Goal: Task Accomplishment & Management: Use online tool/utility

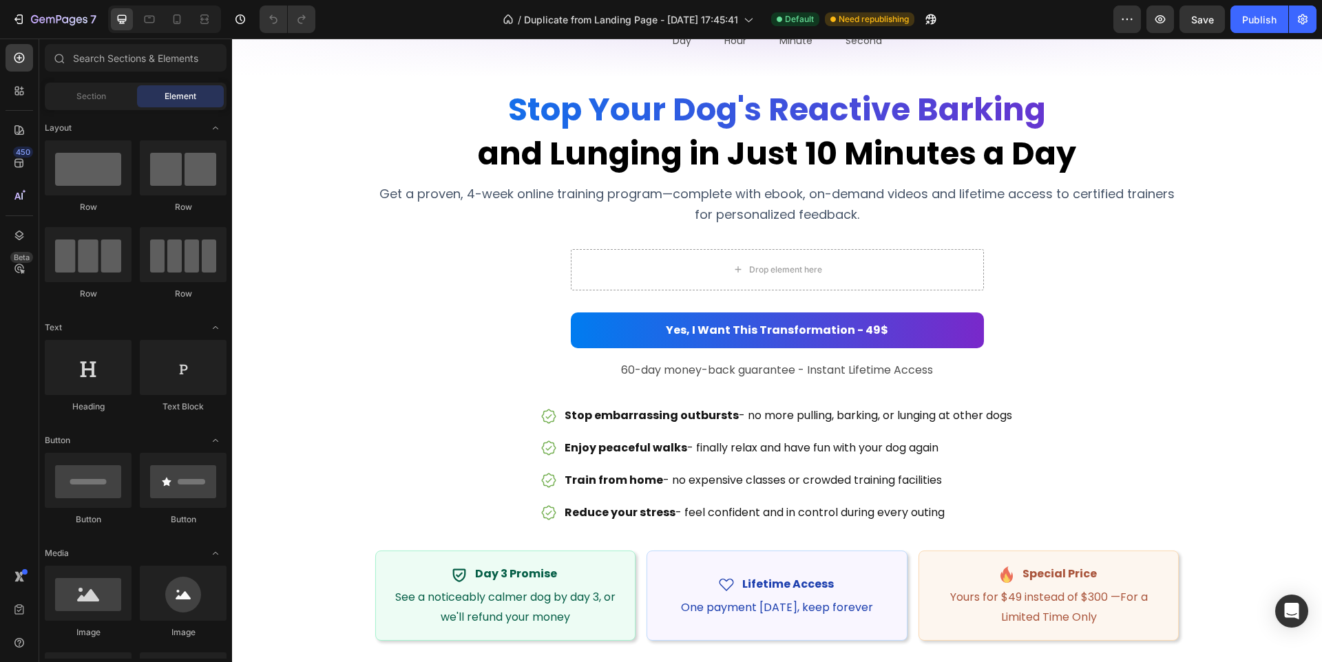
scroll to position [114, 0]
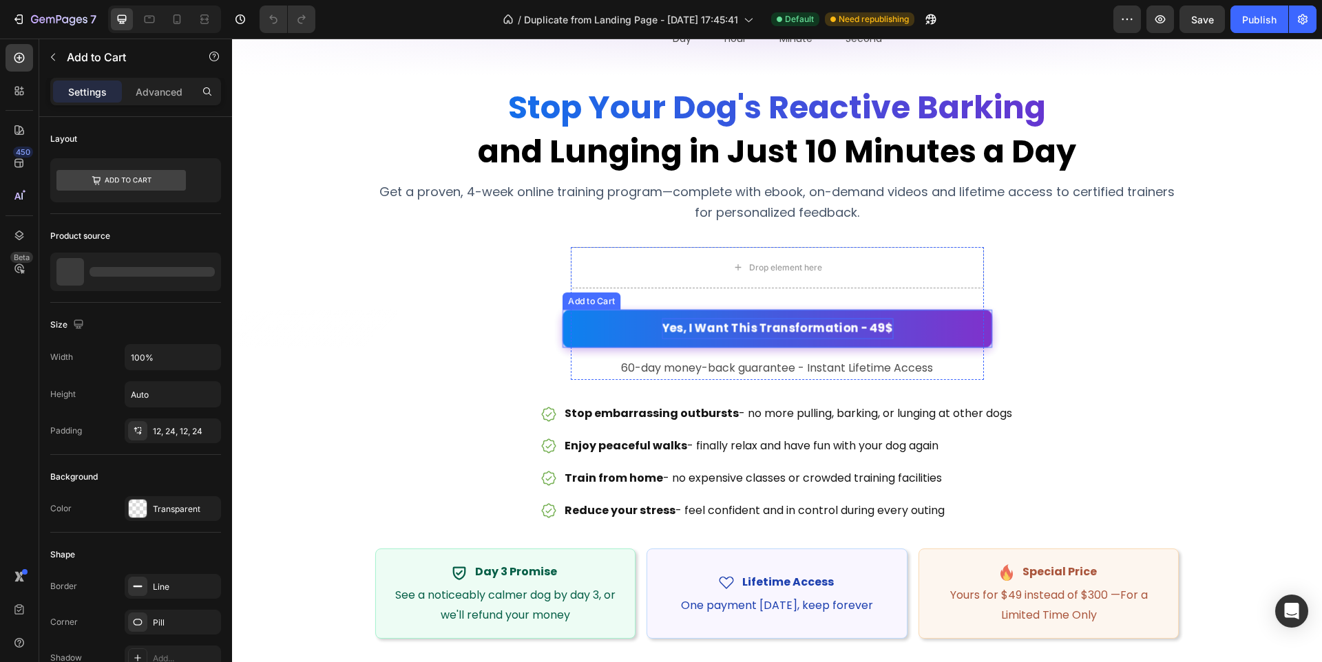
click at [874, 328] on div "Yes, I Want This Transformation - 49$" at bounding box center [777, 328] width 231 height 21
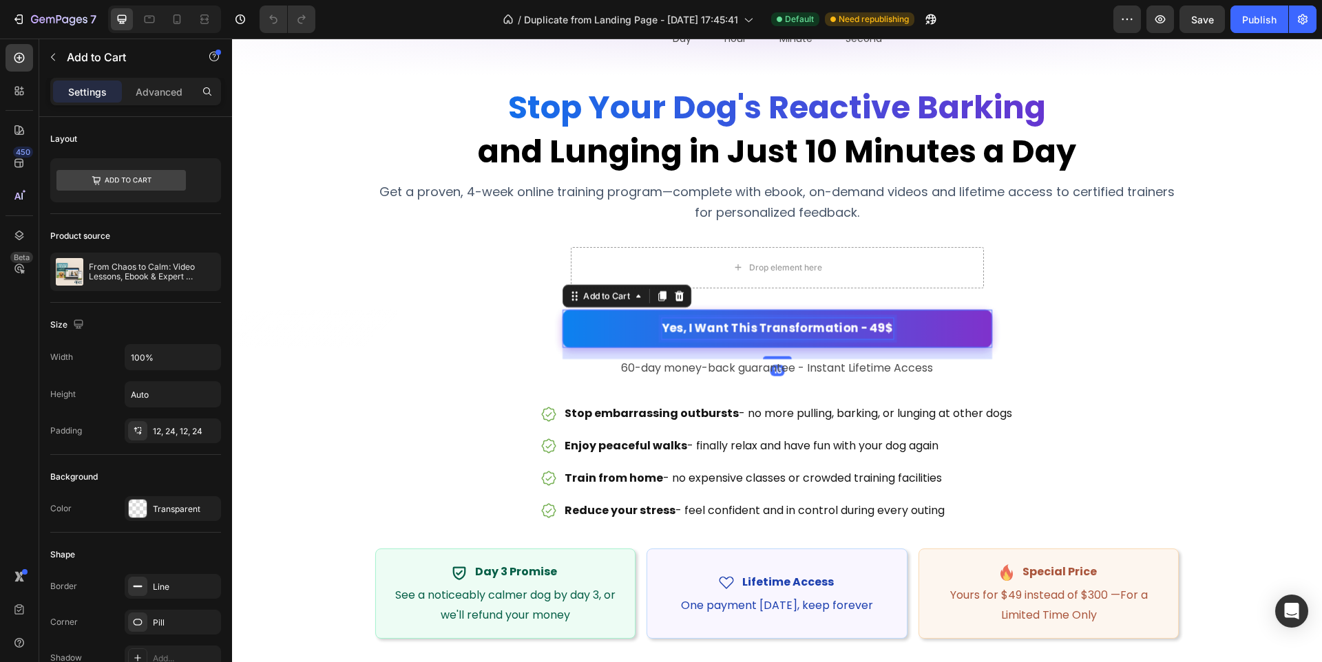
click at [874, 328] on div "Yes, I Want This Transformation - 49$" at bounding box center [777, 328] width 231 height 21
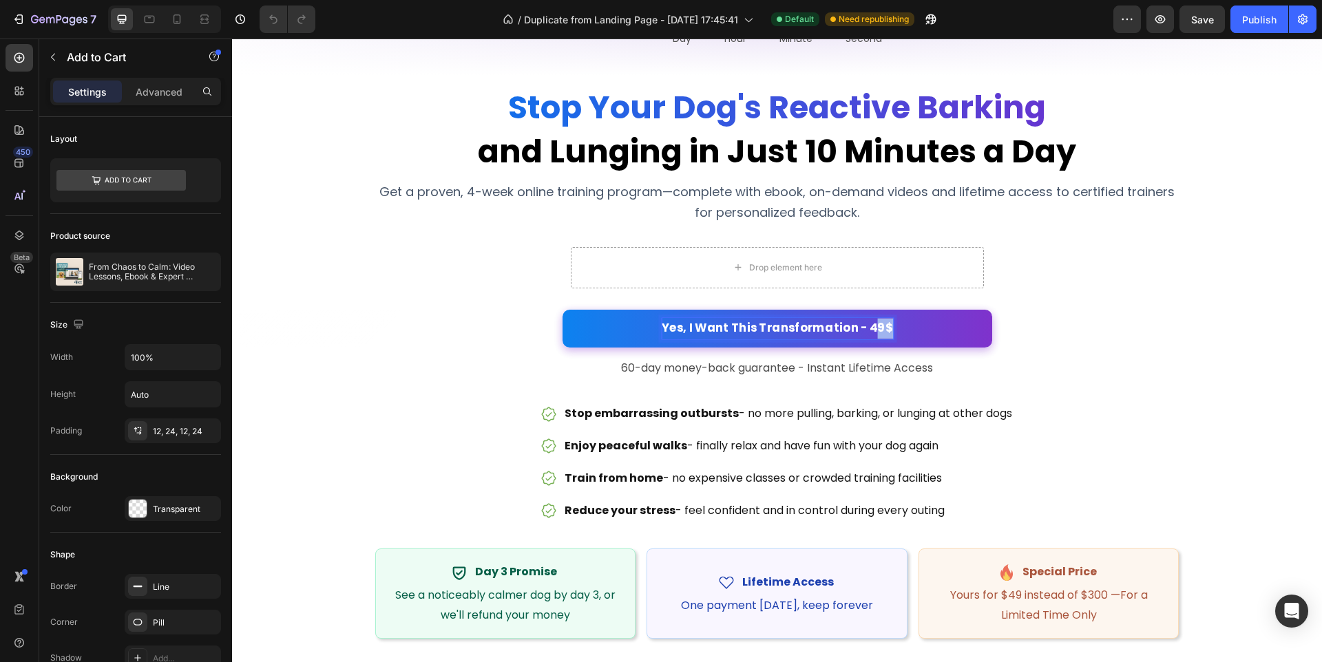
drag, startPoint x: 880, startPoint y: 328, endPoint x: 887, endPoint y: 329, distance: 7.0
click at [887, 329] on p "Yes, I Want This Transformation - 49$" at bounding box center [777, 328] width 231 height 21
click at [992, 336] on div "Yes, I Want This Transformation - 49$ Add to Cart 16" at bounding box center [777, 329] width 430 height 38
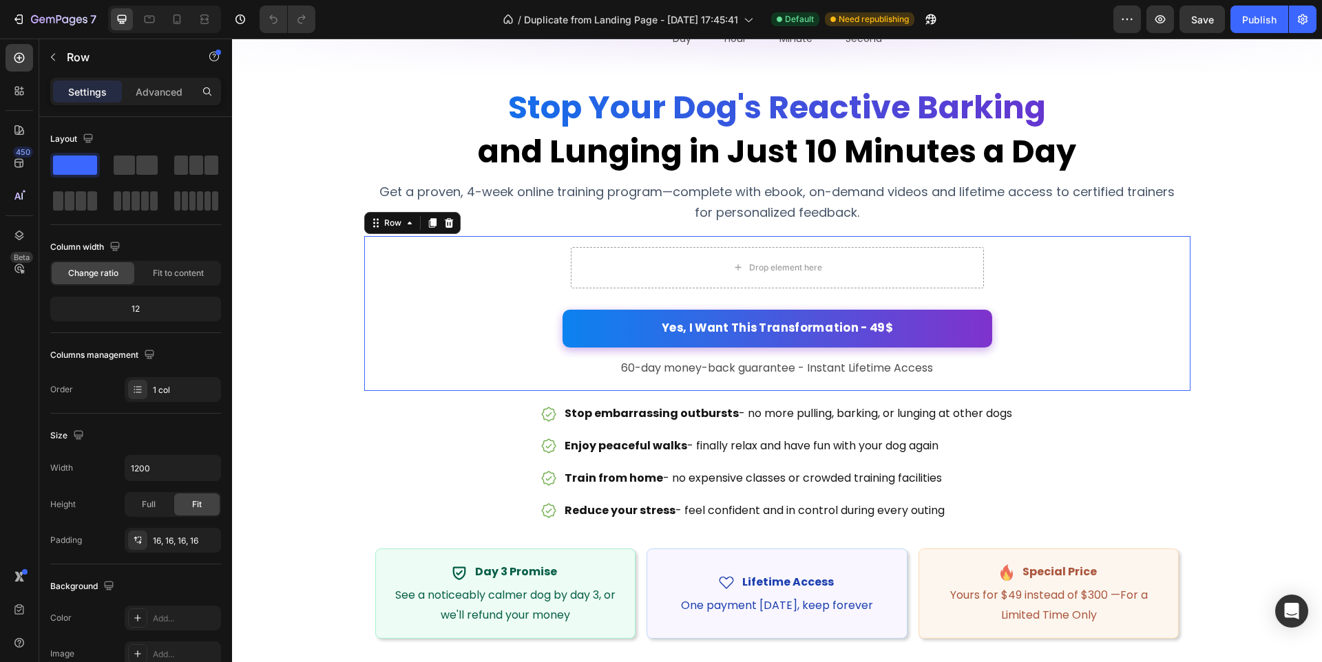
click at [513, 312] on div "Drop element here Yes, I Want This Transformation - 49$ Add to Cart 60-day mone…" at bounding box center [777, 314] width 804 height 134
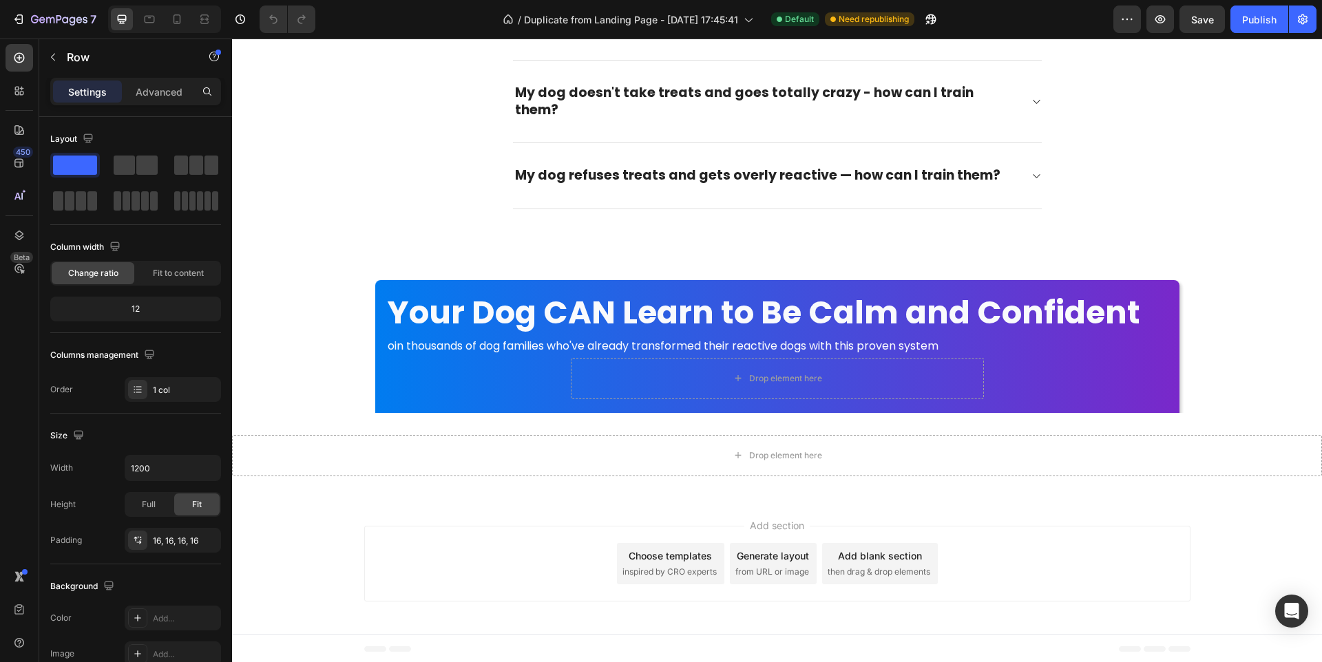
scroll to position [6610, 0]
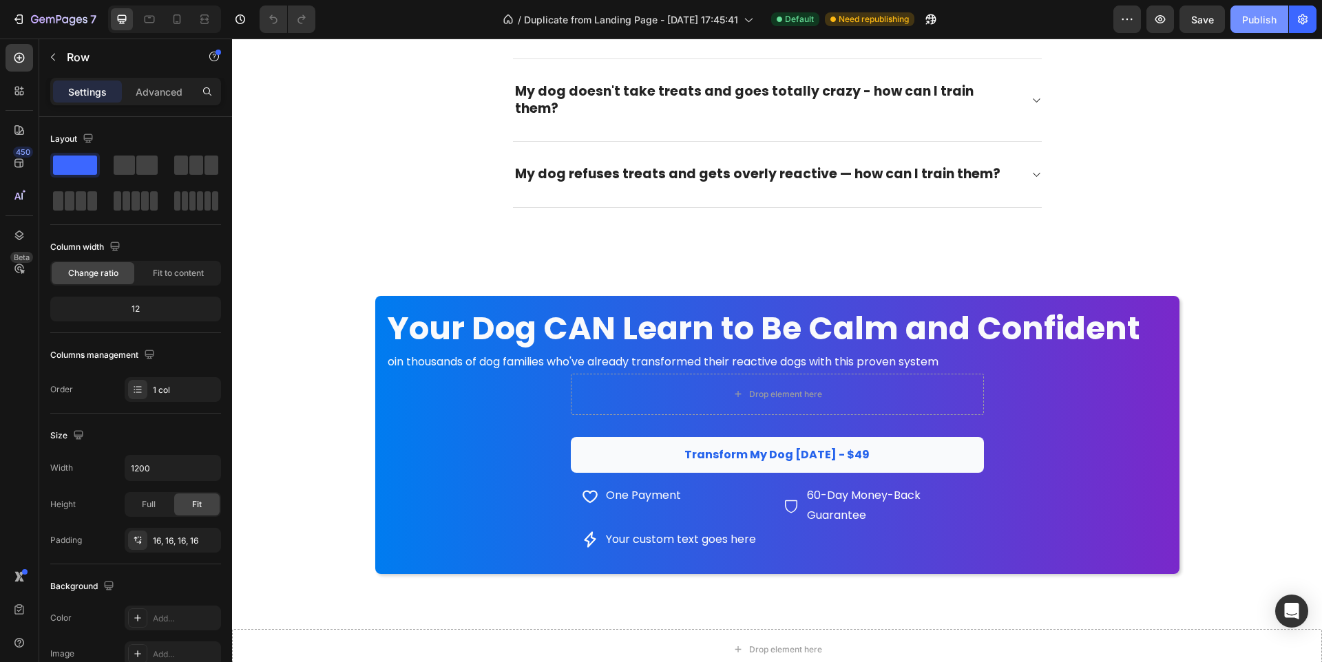
click at [1261, 22] on div "Publish" at bounding box center [1259, 19] width 34 height 14
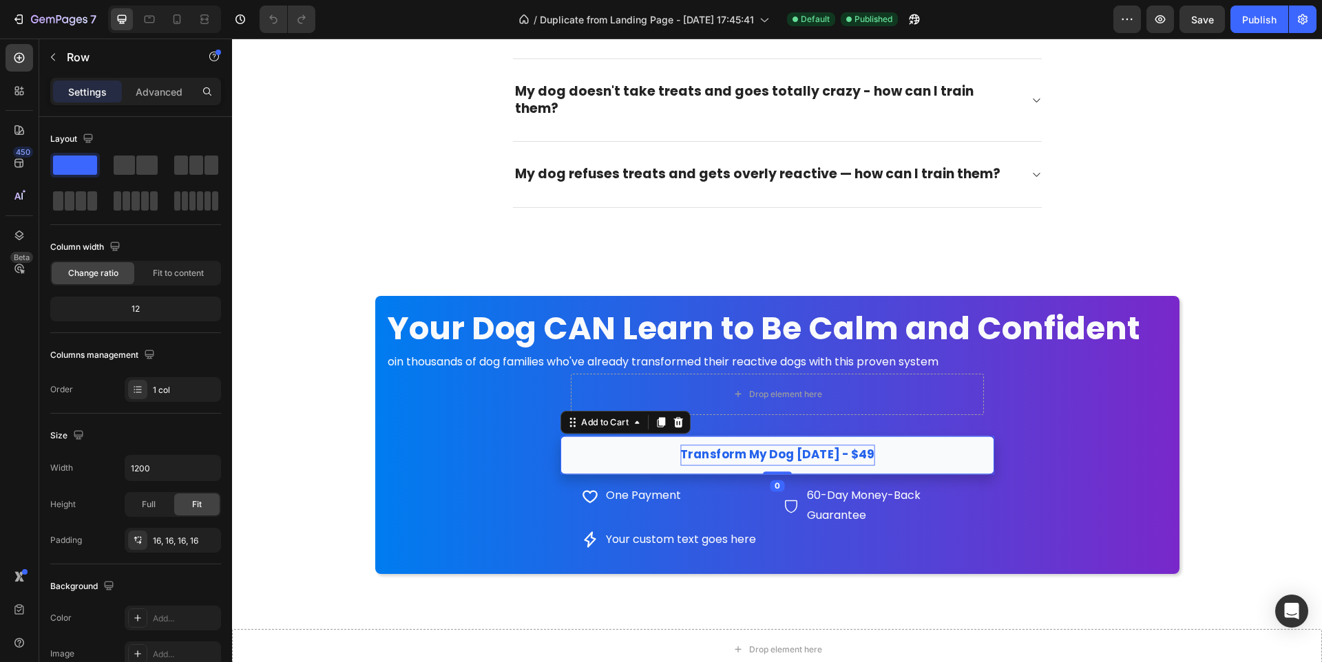
click at [857, 445] on div "Transform My Dog [DATE] - $49" at bounding box center [777, 455] width 194 height 21
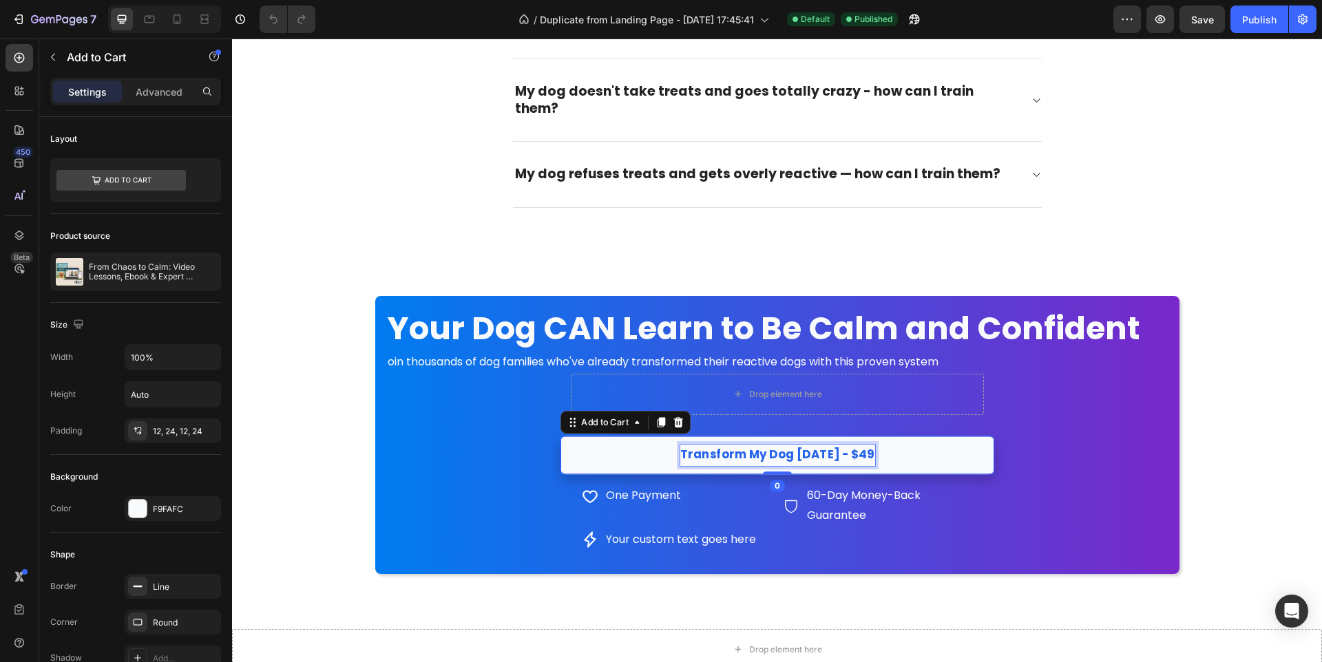
click at [861, 445] on div "Transform My Dog [DATE] - $49" at bounding box center [777, 455] width 194 height 21
drag, startPoint x: 867, startPoint y: 437, endPoint x: 854, endPoint y: 437, distance: 13.1
click at [854, 445] on p "Transform My Dog [DATE] - $49" at bounding box center [777, 455] width 194 height 21
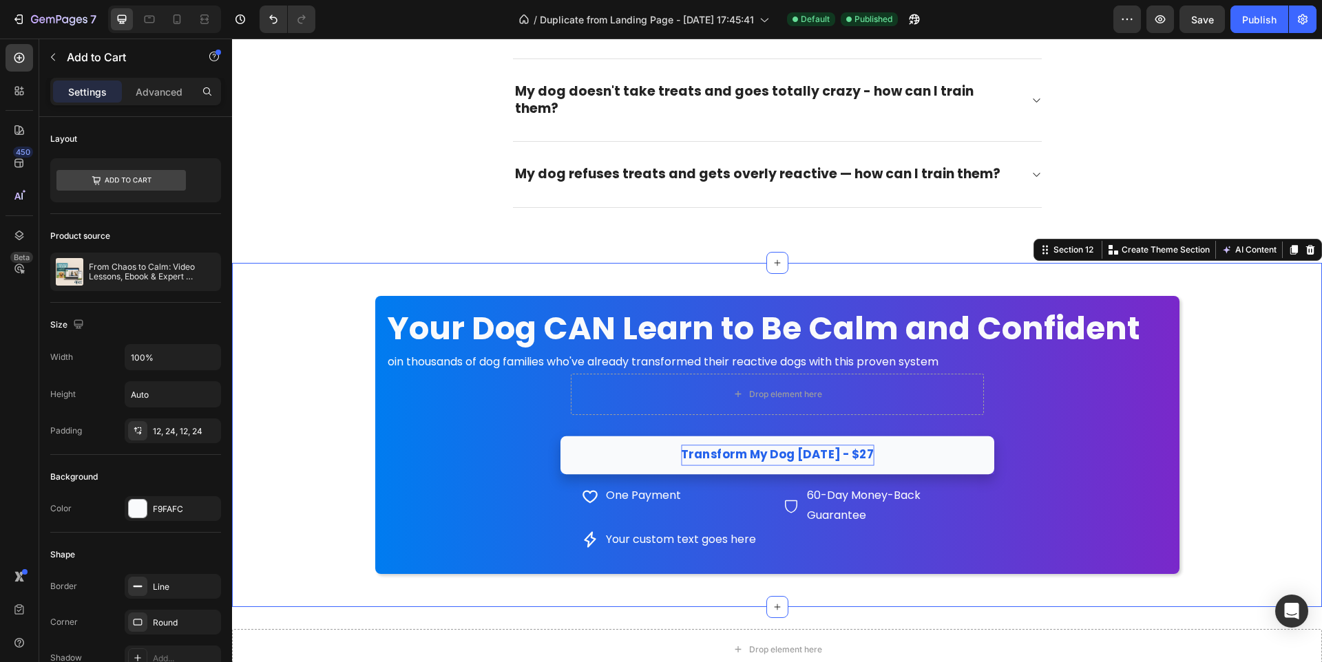
click at [1232, 409] on div "Your Dog CAN Learn to Be Calm and Confident Heading oin thousands of dog famili…" at bounding box center [777, 435] width 1090 height 300
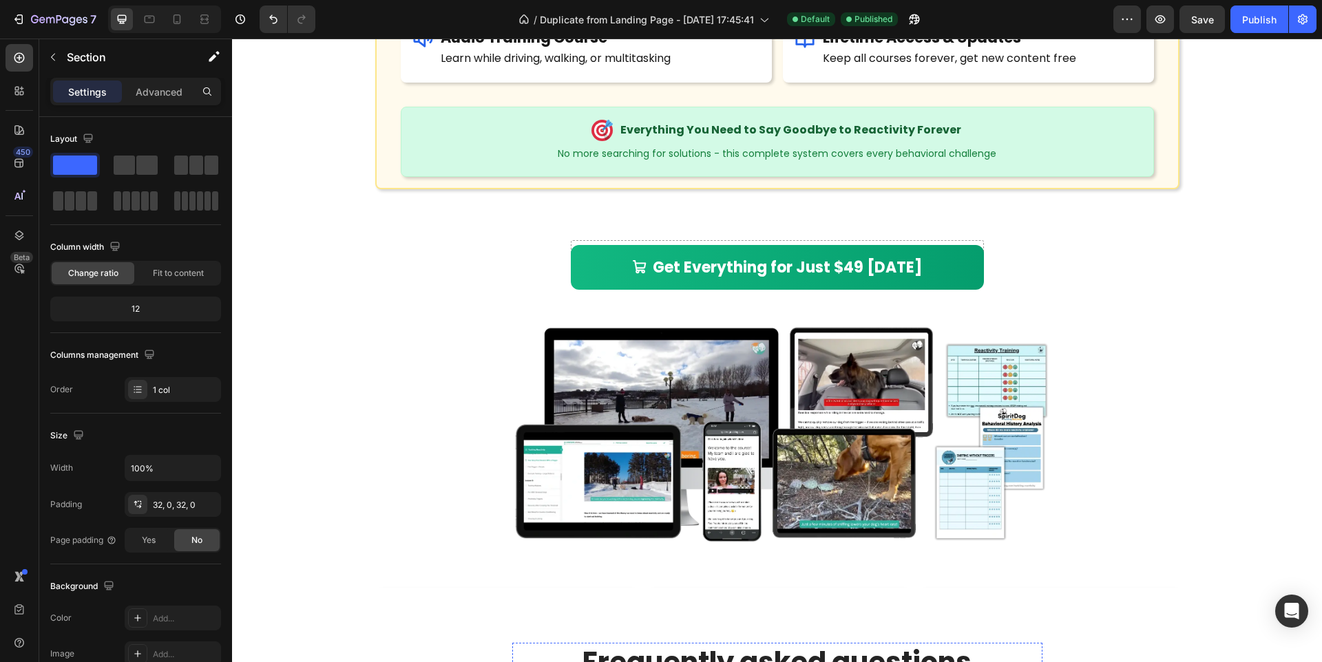
scroll to position [5776, 0]
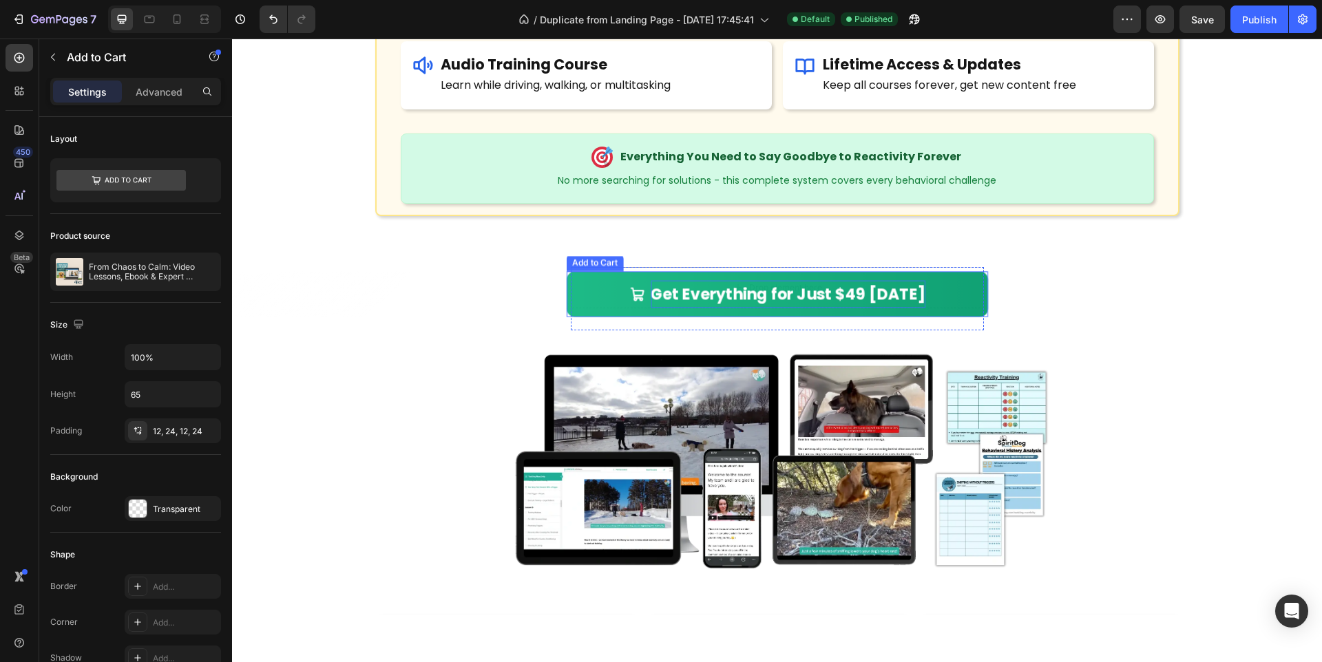
click at [852, 291] on div "Get Everything for Just $49 [DATE]" at bounding box center [787, 294] width 275 height 28
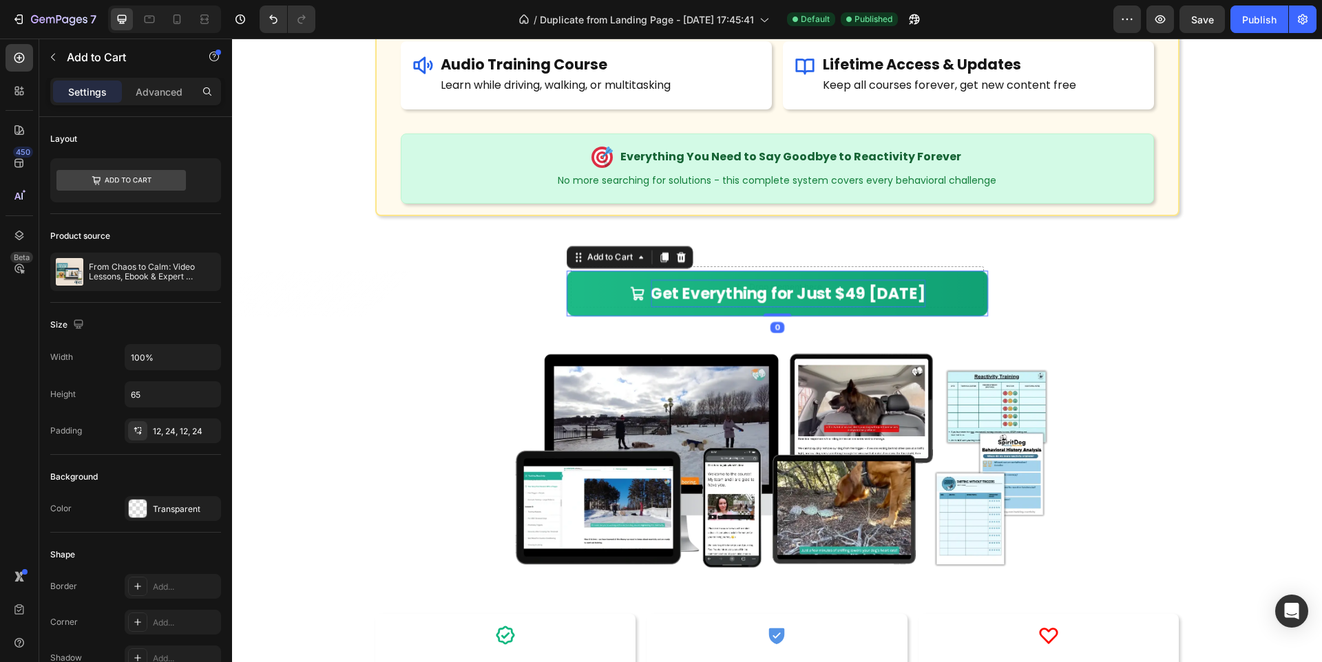
click at [858, 294] on div "Get Everything for Just $49 [DATE]" at bounding box center [787, 294] width 275 height 28
drag, startPoint x: 865, startPoint y: 293, endPoint x: 852, endPoint y: 295, distance: 13.2
click at [852, 295] on p "Get Everything for Just $49 [DATE]" at bounding box center [787, 294] width 275 height 28
click at [988, 300] on div "Get Everything for Just $27 [DATE] Add to Cart 0" at bounding box center [777, 293] width 421 height 45
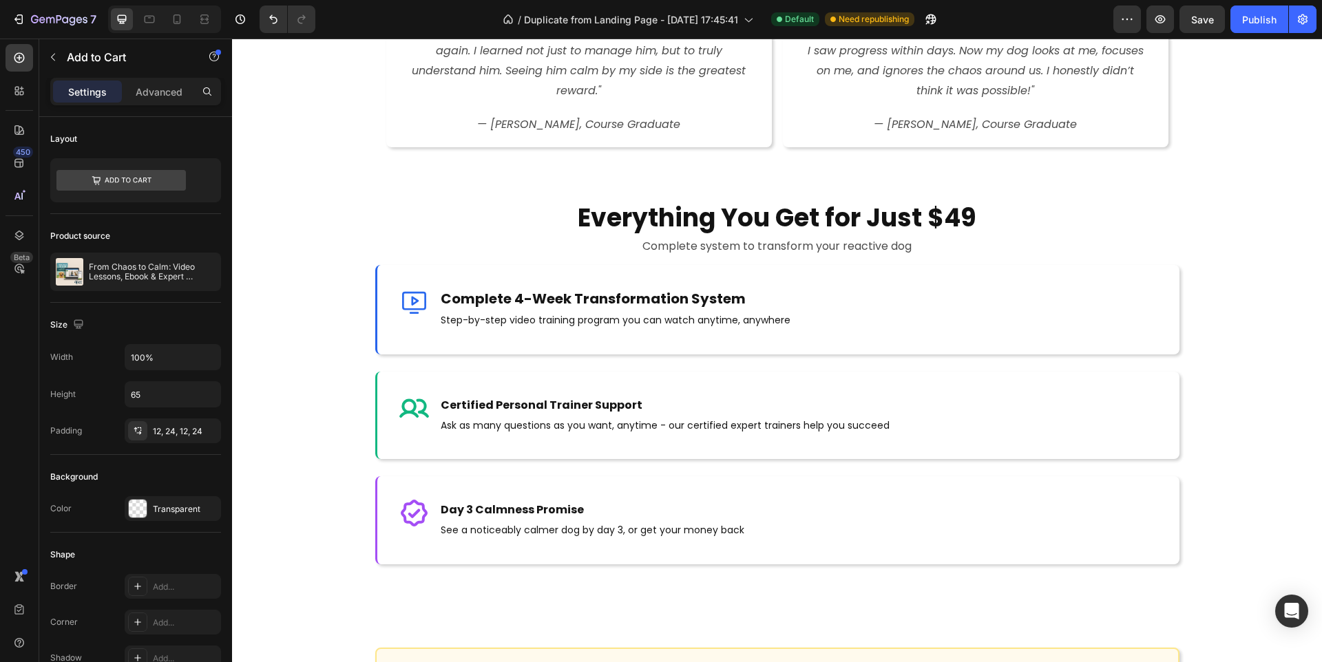
scroll to position [4841, 0]
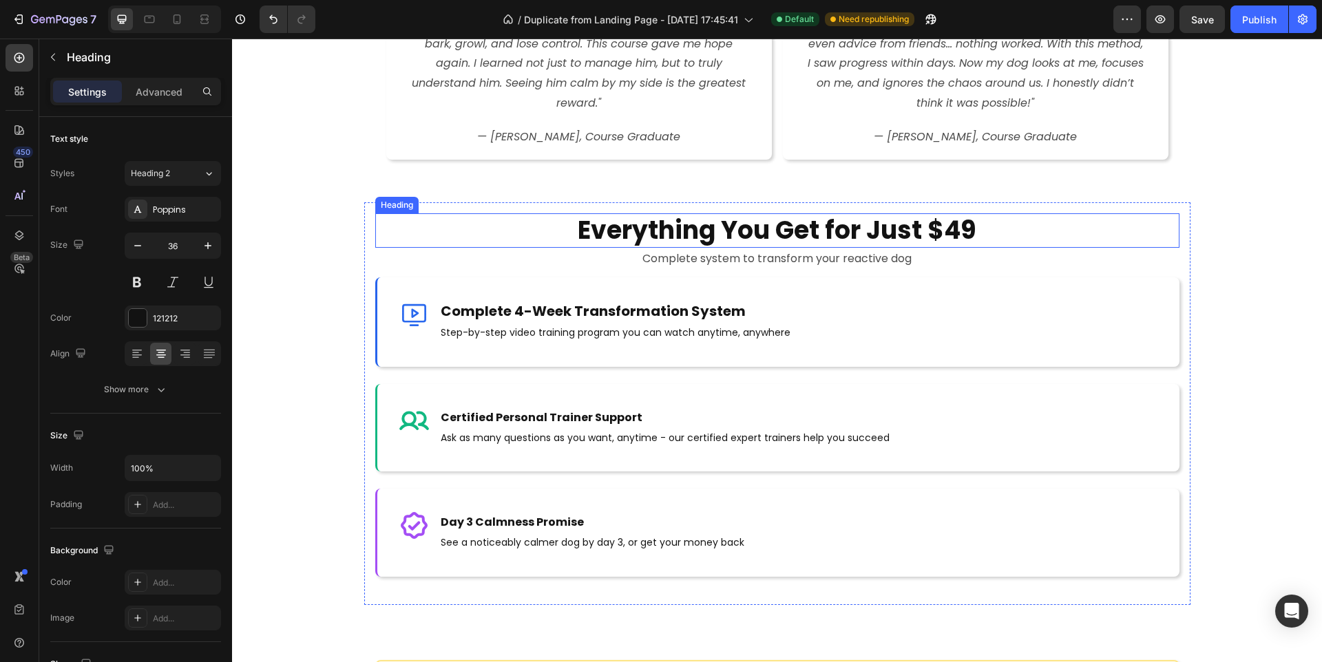
click at [956, 225] on strong "Everything You Get for Just $49" at bounding box center [777, 230] width 399 height 35
click at [971, 229] on strong "Everything You Get for Just $49" at bounding box center [777, 230] width 399 height 35
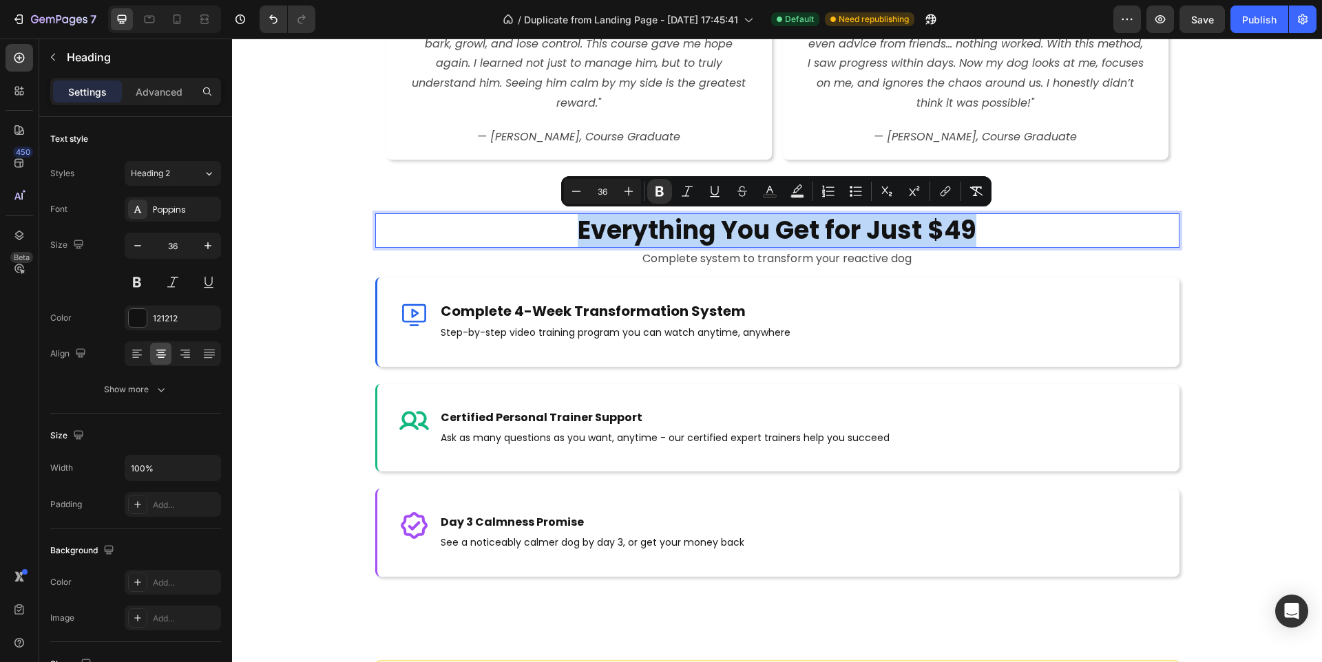
click at [971, 229] on strong "Everything You Get for Just $49" at bounding box center [777, 230] width 399 height 35
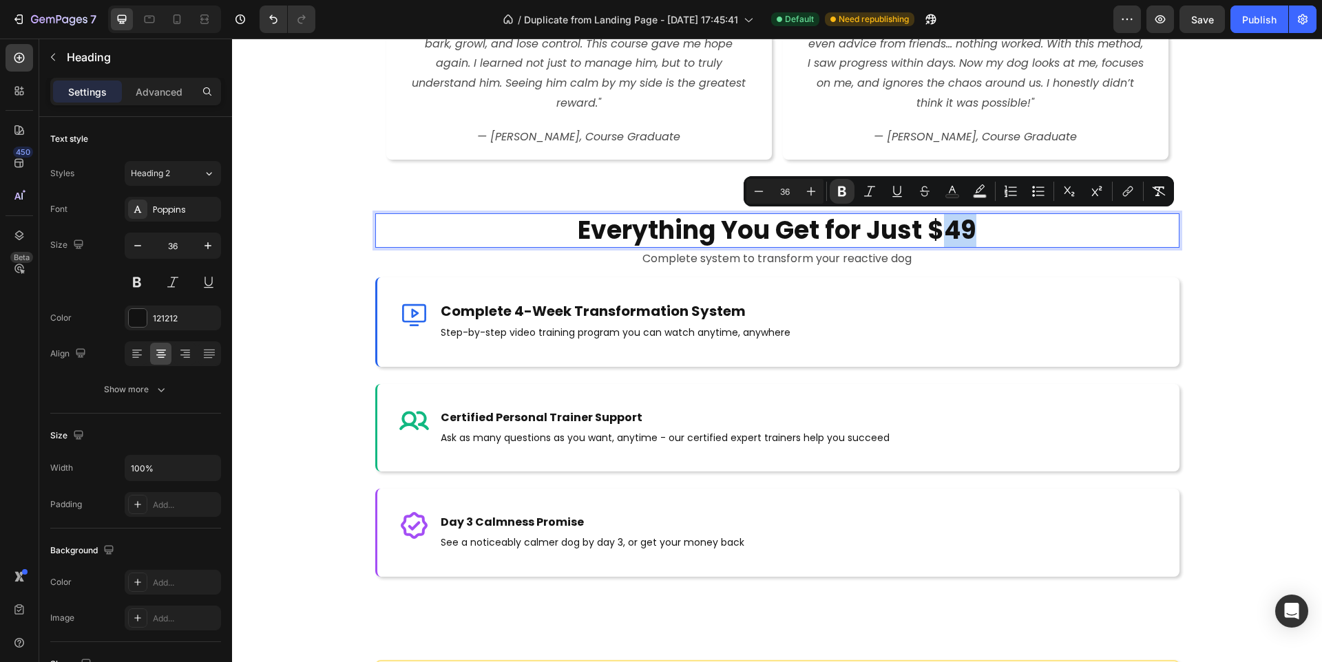
drag, startPoint x: 973, startPoint y: 229, endPoint x: 951, endPoint y: 230, distance: 22.0
click at [951, 230] on strong "Everything You Get for Just $49" at bounding box center [777, 230] width 399 height 35
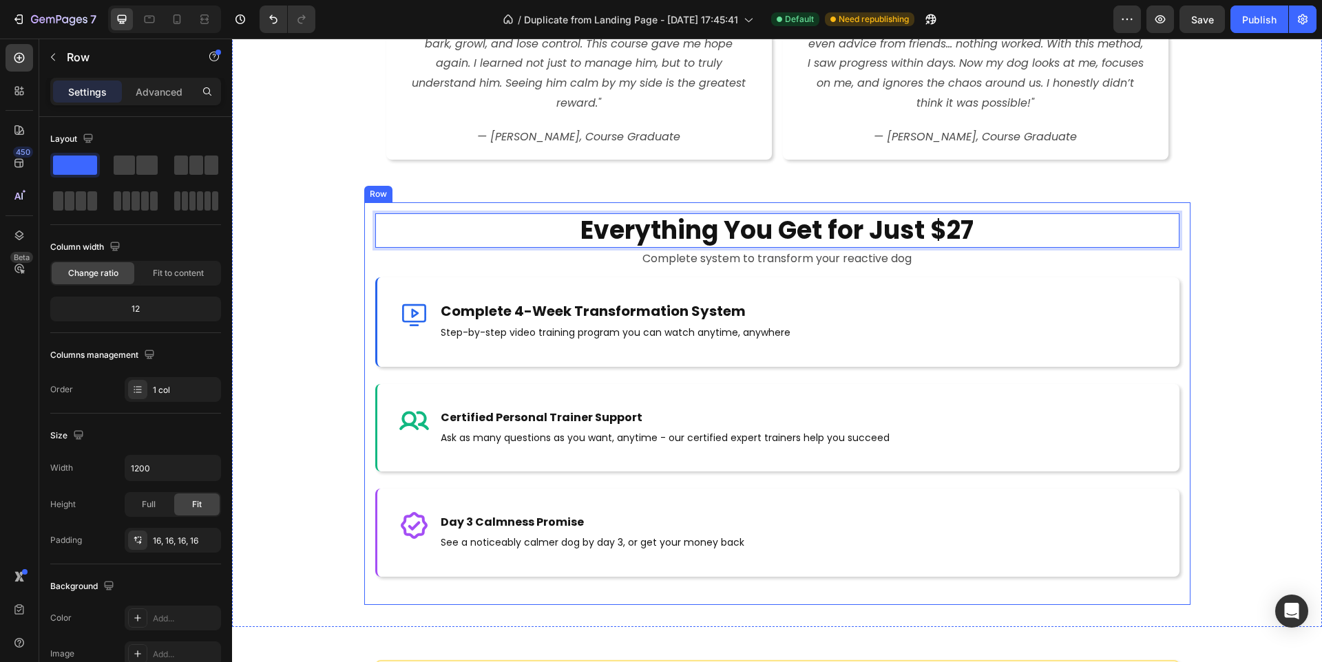
click at [1012, 202] on div "Everything You Get for Just $27 Heading 0 Complete system to transform your rea…" at bounding box center [777, 403] width 826 height 403
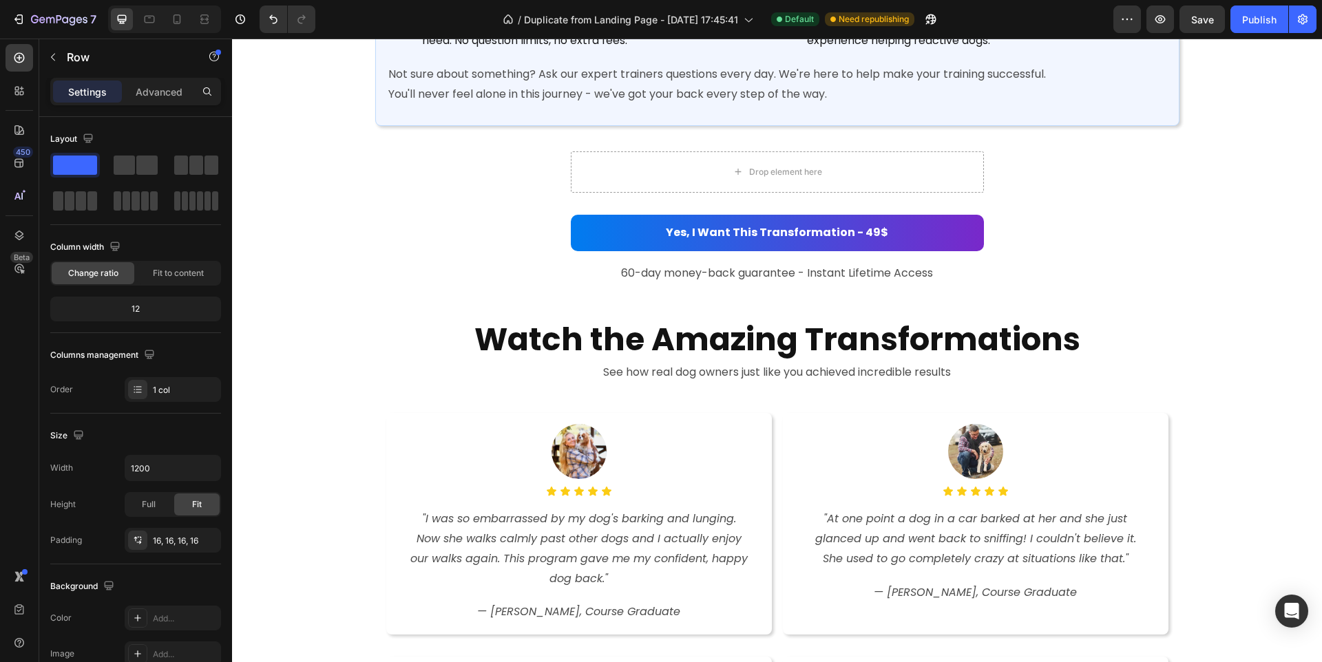
scroll to position [3777, 0]
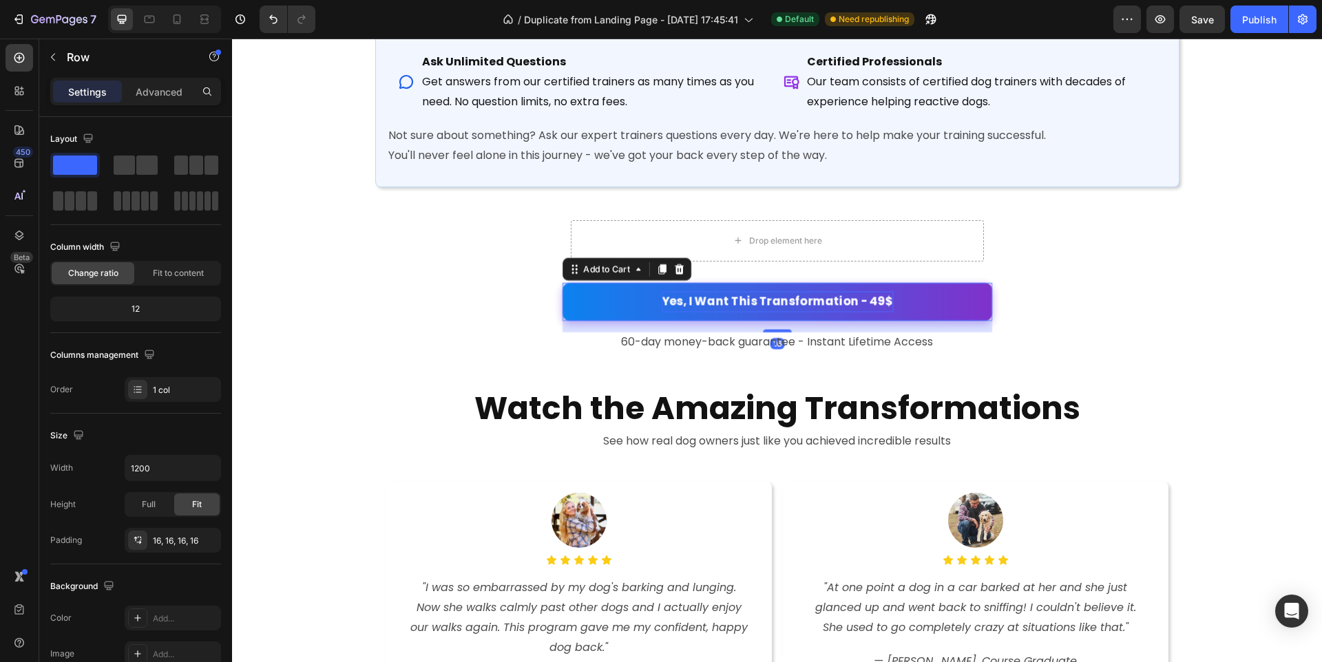
click at [882, 294] on div "Yes, I Want This Transformation - 49$" at bounding box center [777, 301] width 231 height 21
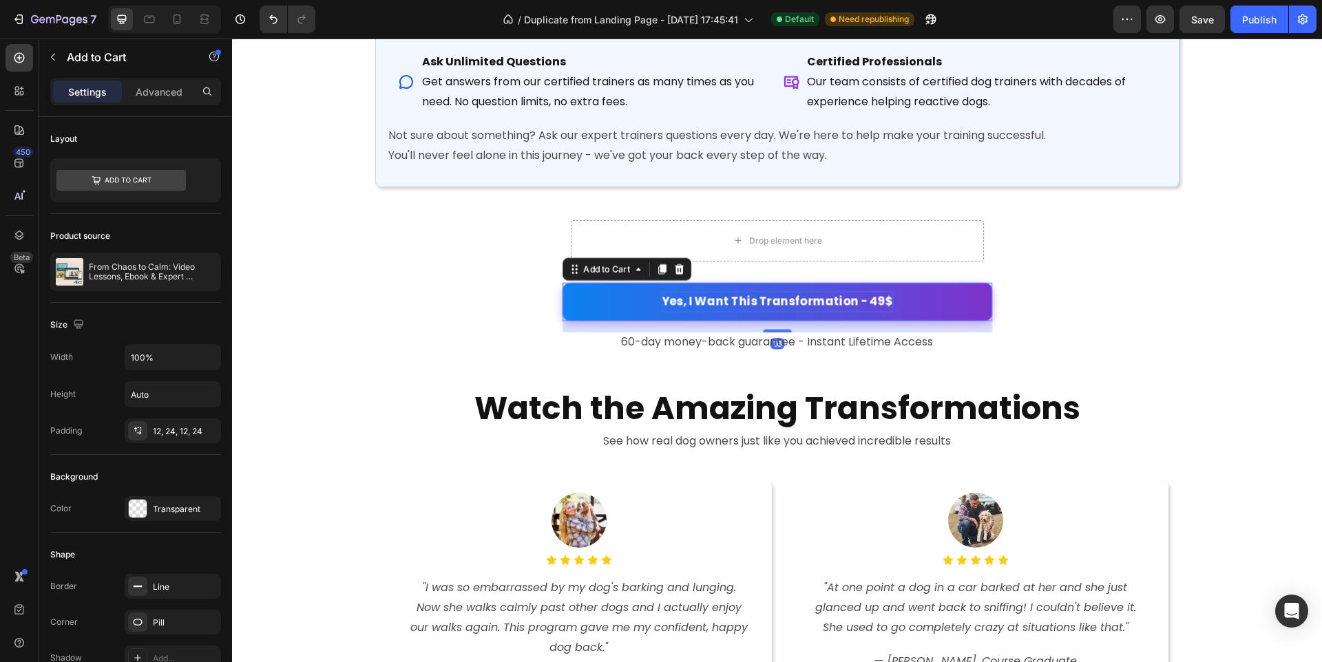
click at [880, 294] on div "Yes, I Want This Transformation - 49$" at bounding box center [777, 301] width 231 height 21
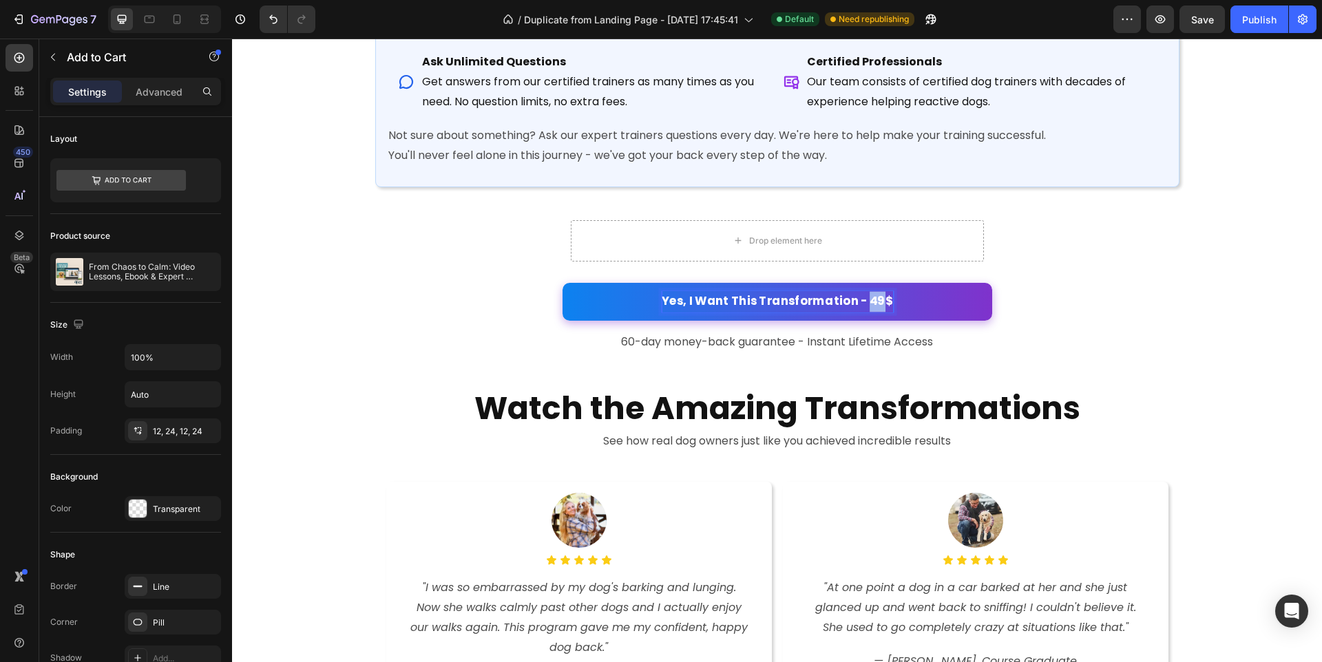
drag, startPoint x: 880, startPoint y: 294, endPoint x: 867, endPoint y: 294, distance: 12.4
click at [867, 294] on p "Yes, I Want This Transformation - 49$" at bounding box center [777, 301] width 231 height 21
click at [992, 294] on div "Yes, I Want This Transformation - 27$ Add to Cart 16" at bounding box center [777, 302] width 430 height 38
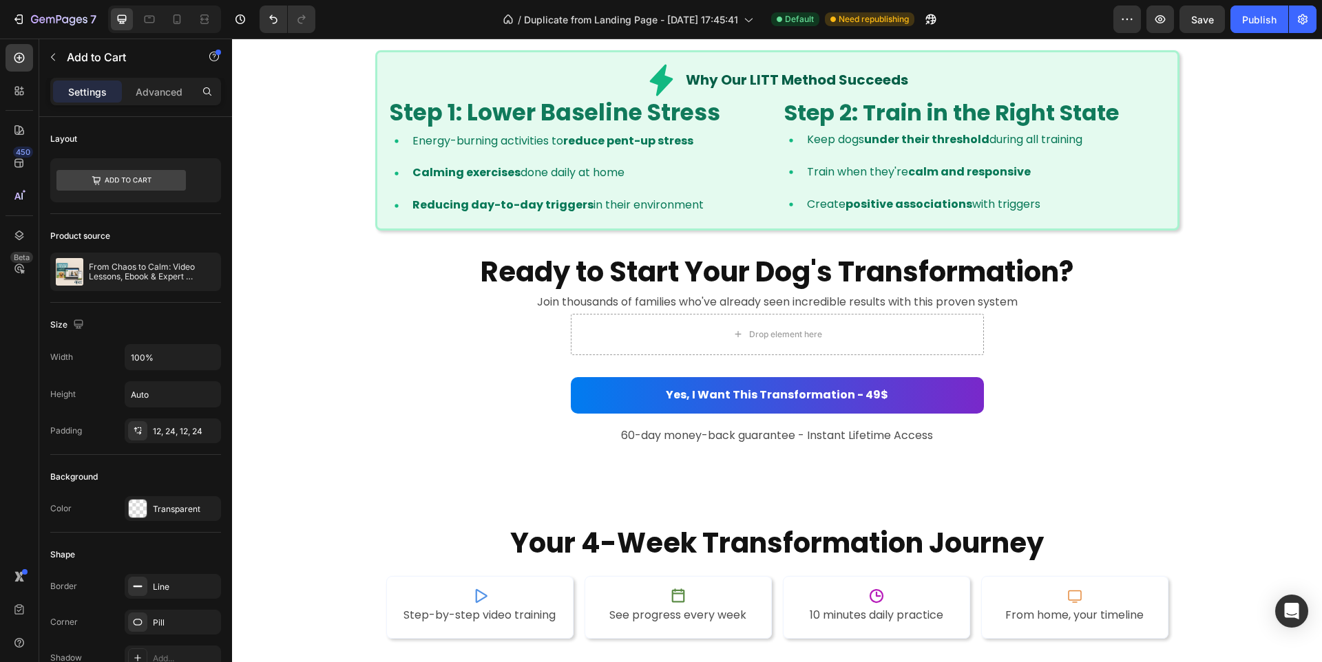
scroll to position [2098, 0]
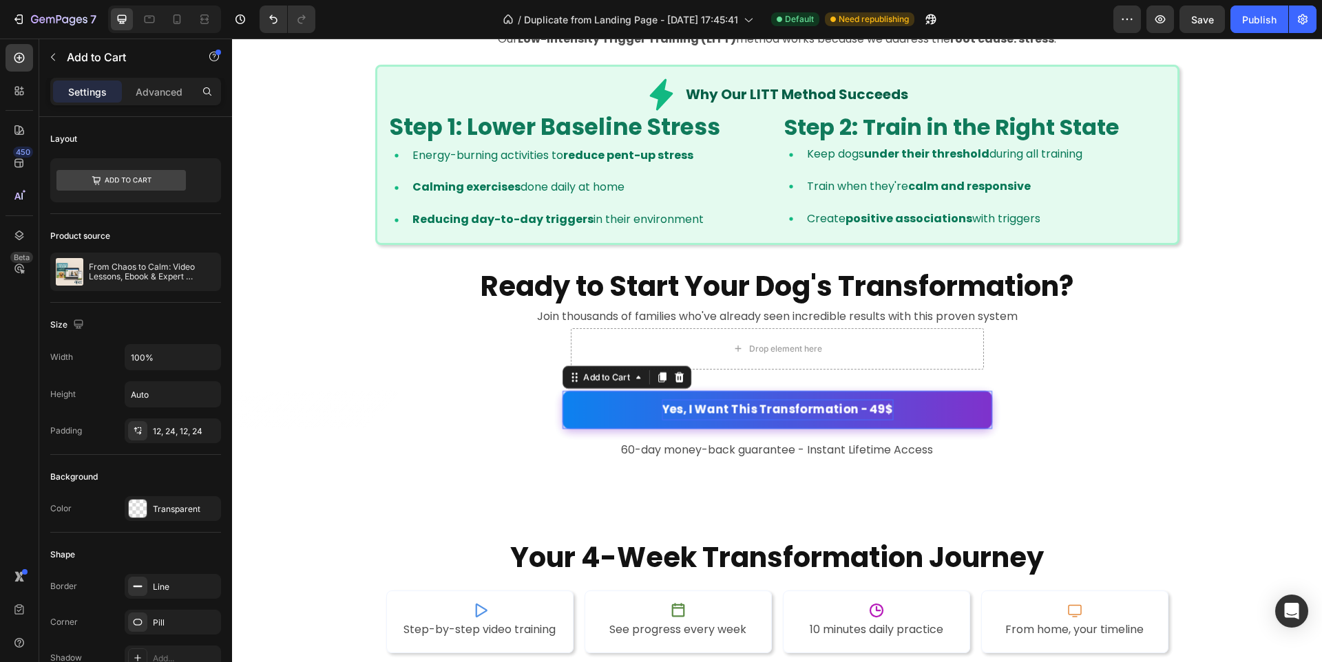
click at [881, 406] on div "Yes, I Want This Transformation - 49$" at bounding box center [777, 409] width 231 height 21
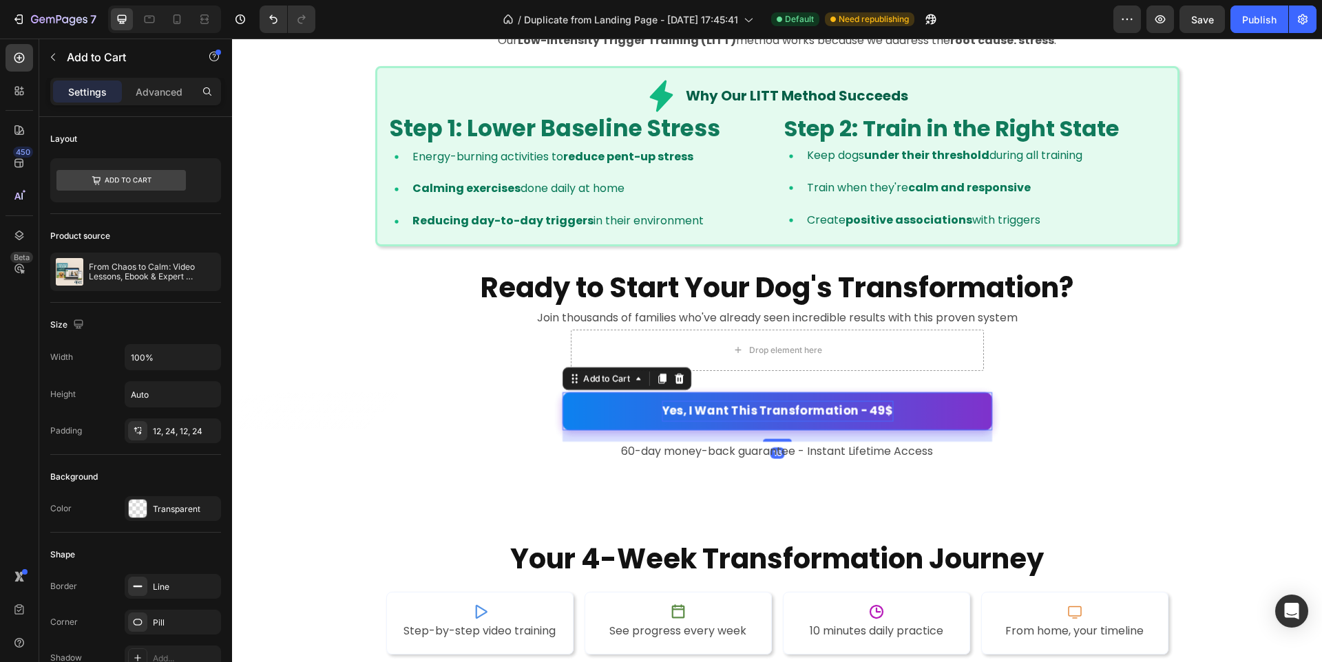
click at [879, 406] on div "Yes, I Want This Transformation - 49$" at bounding box center [777, 411] width 231 height 21
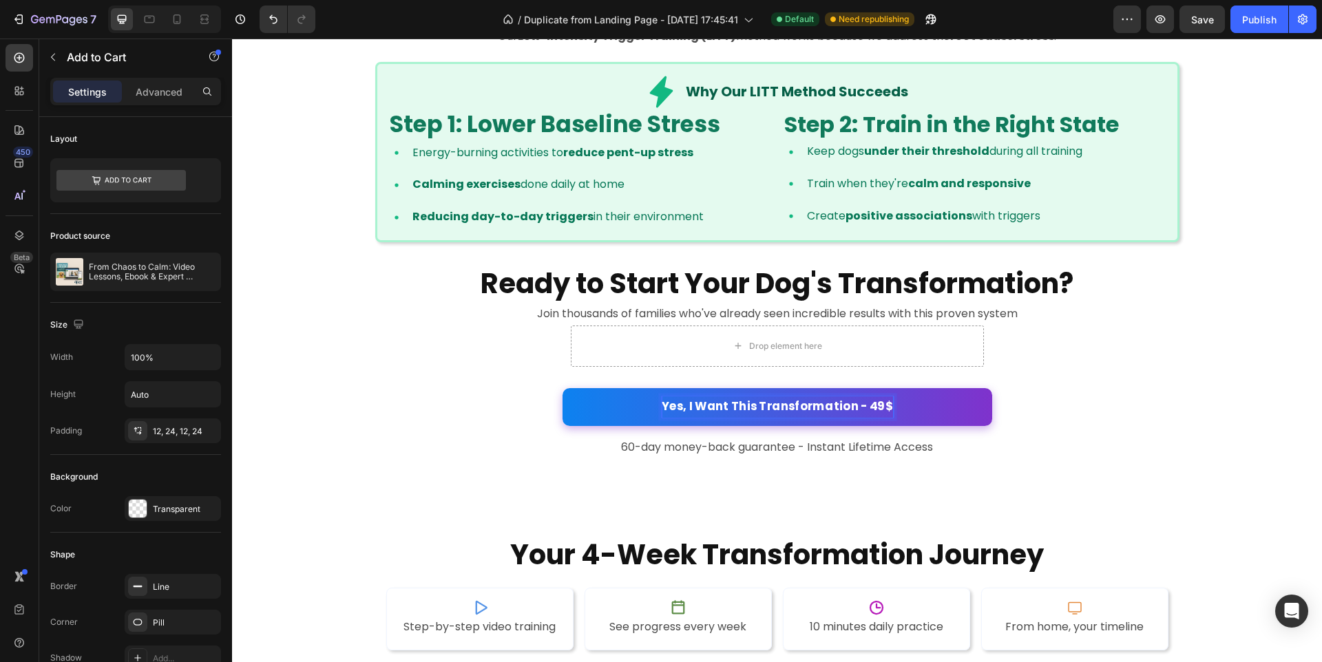
scroll to position [2105, 0]
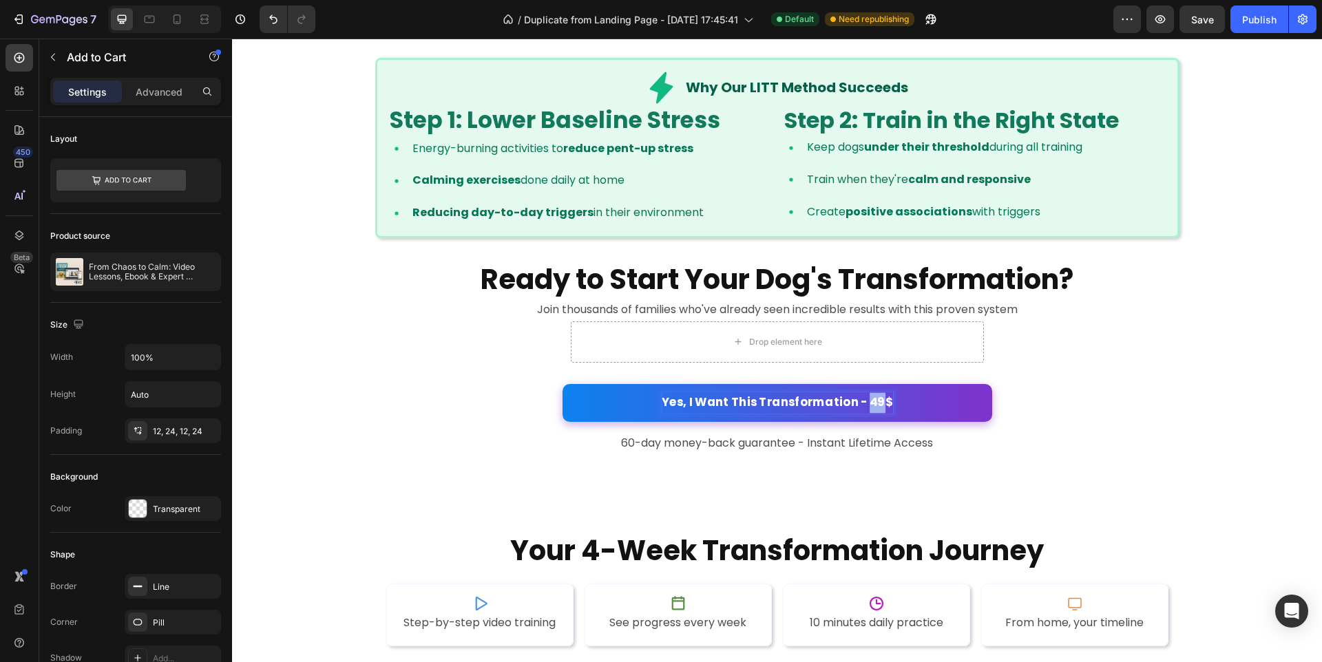
drag, startPoint x: 880, startPoint y: 403, endPoint x: 867, endPoint y: 403, distance: 12.4
click at [867, 403] on p "Yes, I Want This Transformation - 49$" at bounding box center [777, 402] width 231 height 21
click at [992, 397] on div "Yes, I Want This Transformation - 27$ Add to Cart 16" at bounding box center [777, 403] width 430 height 38
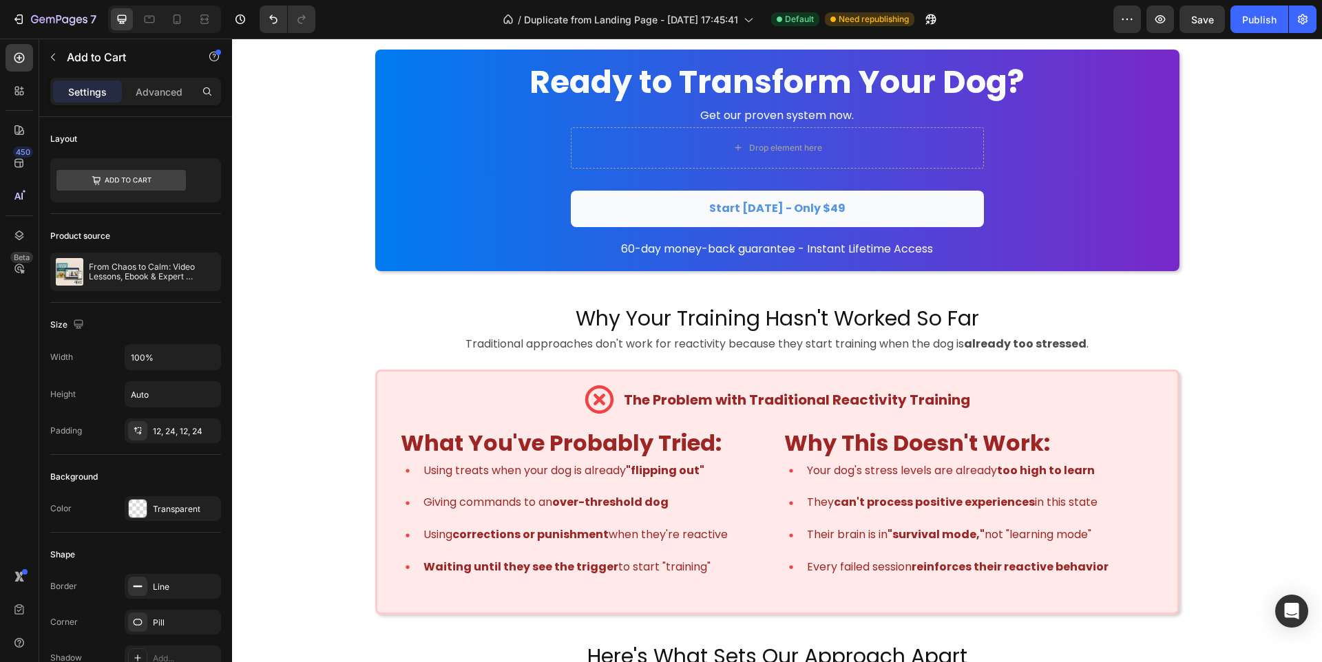
scroll to position [1440, 0]
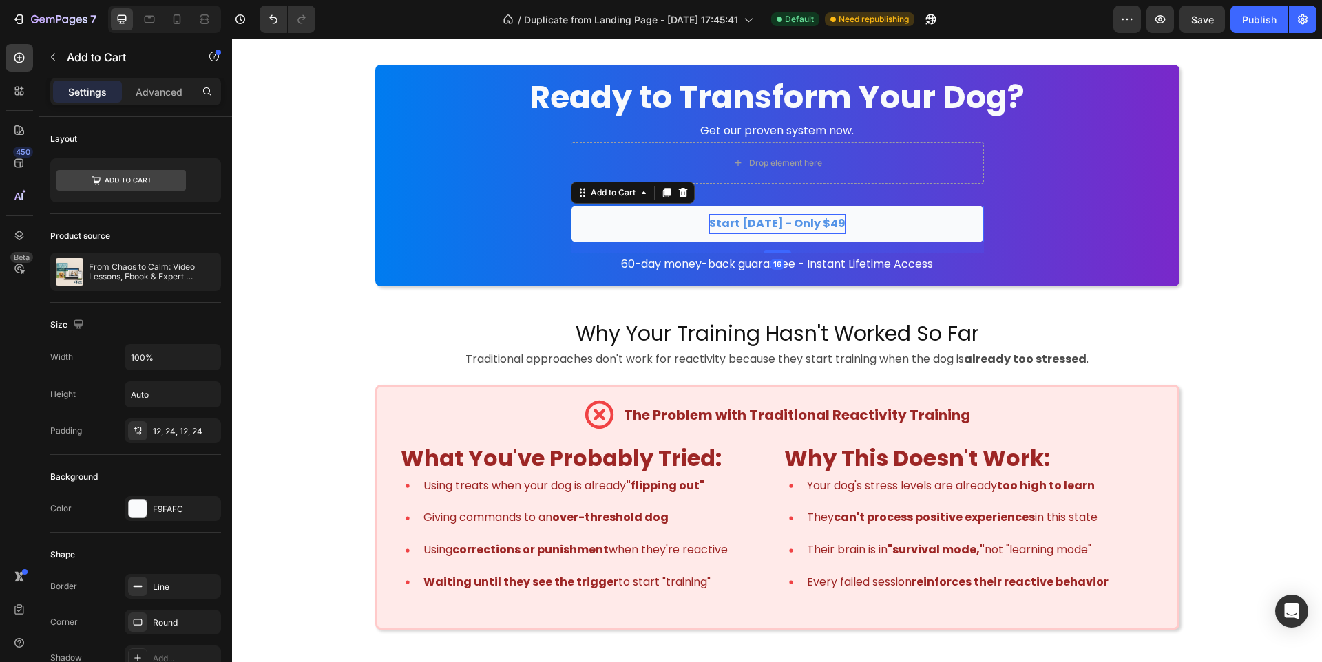
click at [836, 223] on div "Start [DATE] - Only $49" at bounding box center [777, 224] width 136 height 20
click at [832, 224] on div "Start [DATE] - Only $49" at bounding box center [777, 224] width 136 height 20
drag, startPoint x: 829, startPoint y: 224, endPoint x: 839, endPoint y: 225, distance: 10.3
click at [839, 225] on p "Start [DATE] - Only $49" at bounding box center [777, 224] width 136 height 20
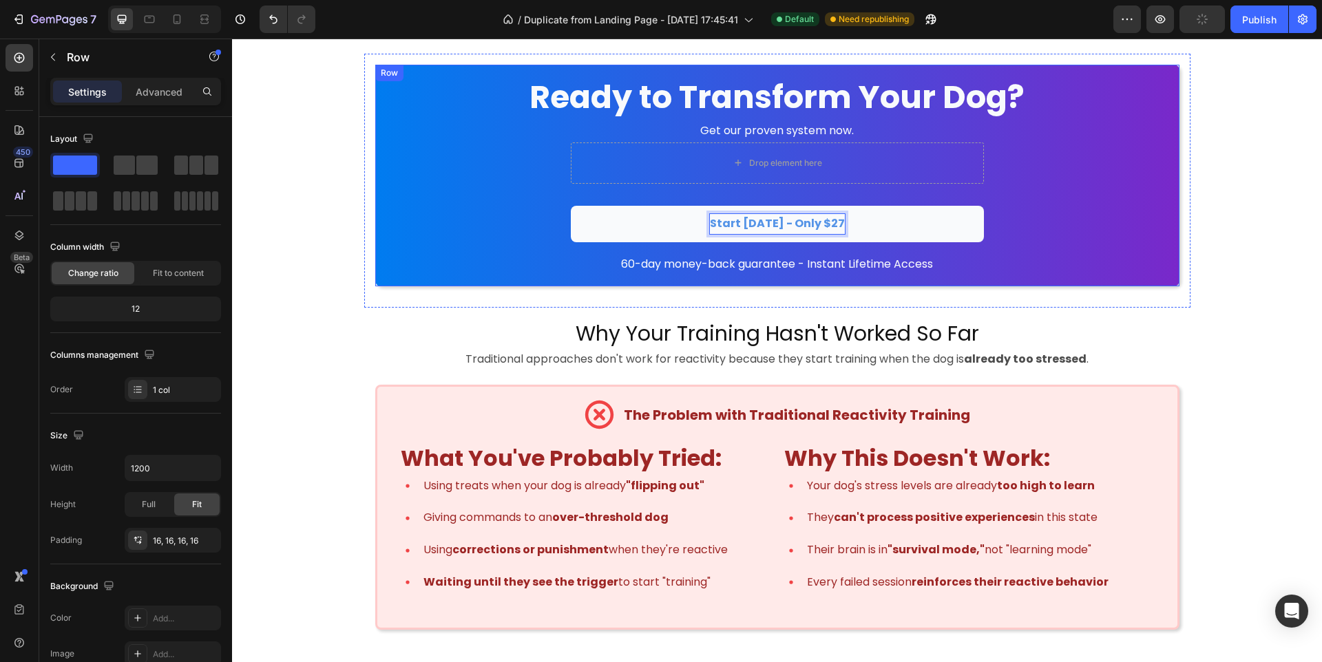
click at [1038, 224] on div "Ready to Transform Your Dog? Heading Get our proven system now. Text Block Drop…" at bounding box center [777, 176] width 782 height 200
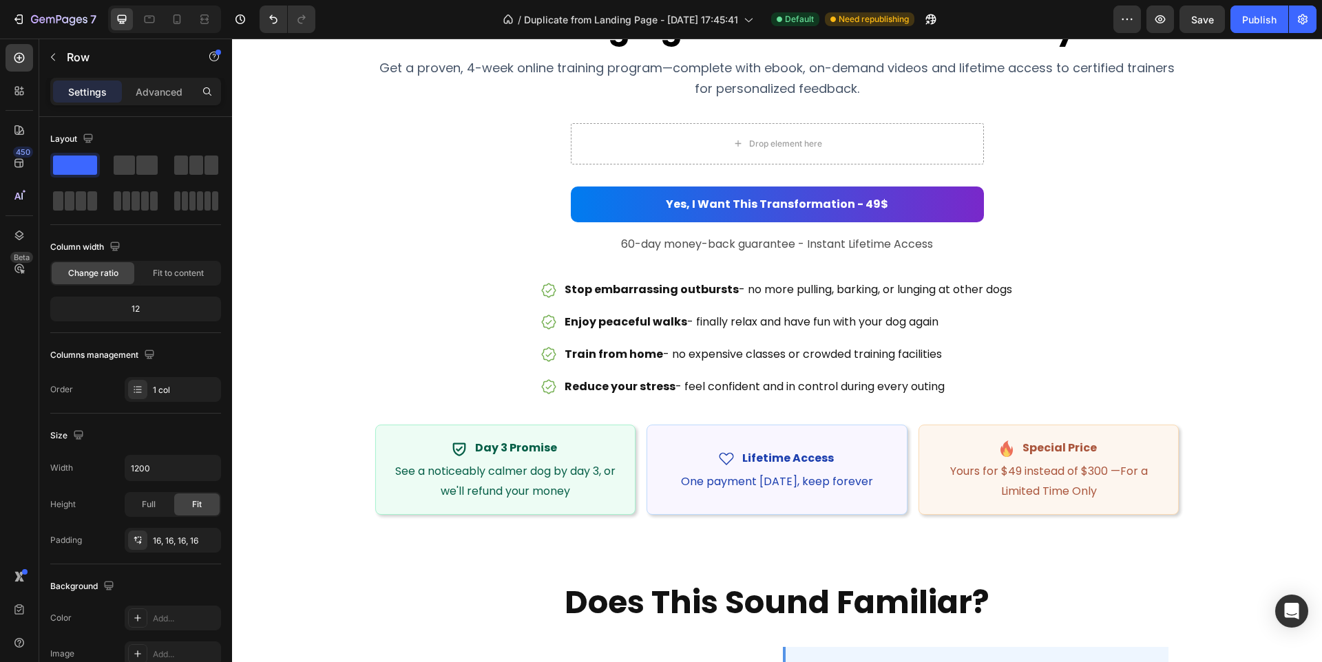
scroll to position [214, 0]
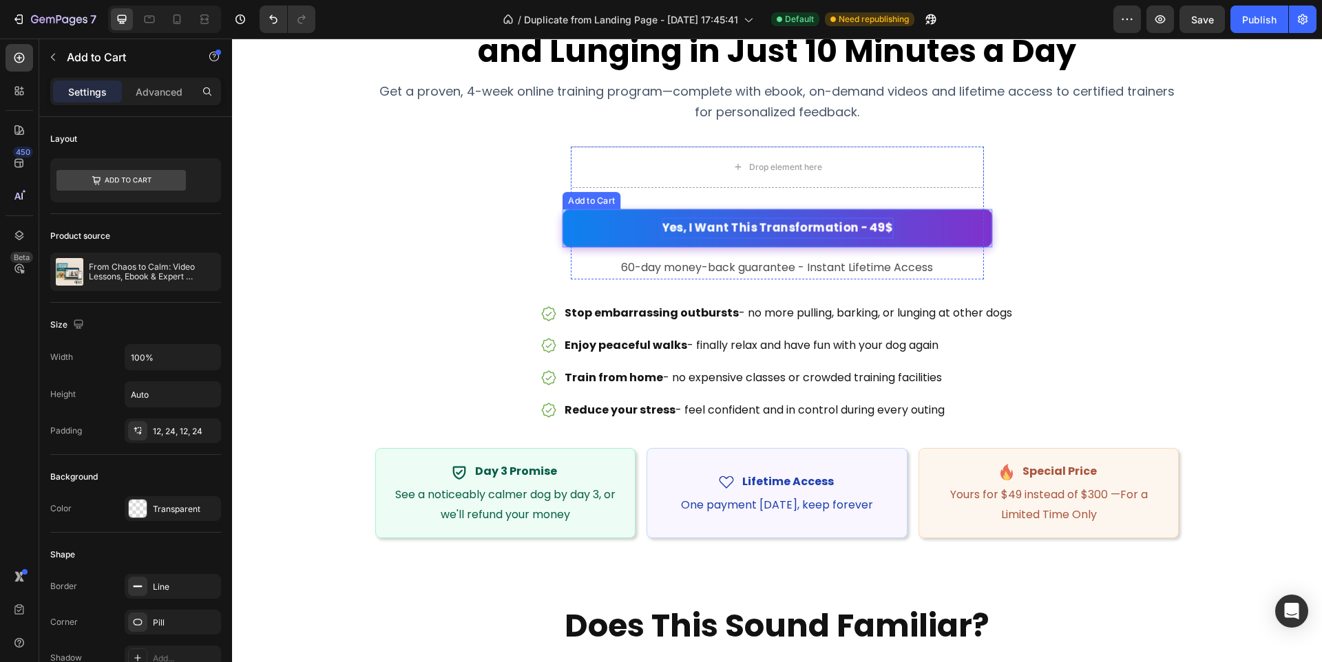
click at [864, 229] on div "Yes, I Want This Transformation - 49$" at bounding box center [777, 228] width 231 height 21
click at [874, 228] on div "Yes, I Want This Transformation - 49$" at bounding box center [777, 228] width 231 height 21
drag, startPoint x: 879, startPoint y: 227, endPoint x: 868, endPoint y: 228, distance: 11.1
click at [868, 228] on p "Yes, I Want This Transformation - 49$" at bounding box center [777, 228] width 231 height 21
click at [992, 237] on div "Yes, I Want This Transformation - 27$ Add to Cart 16" at bounding box center [777, 228] width 430 height 38
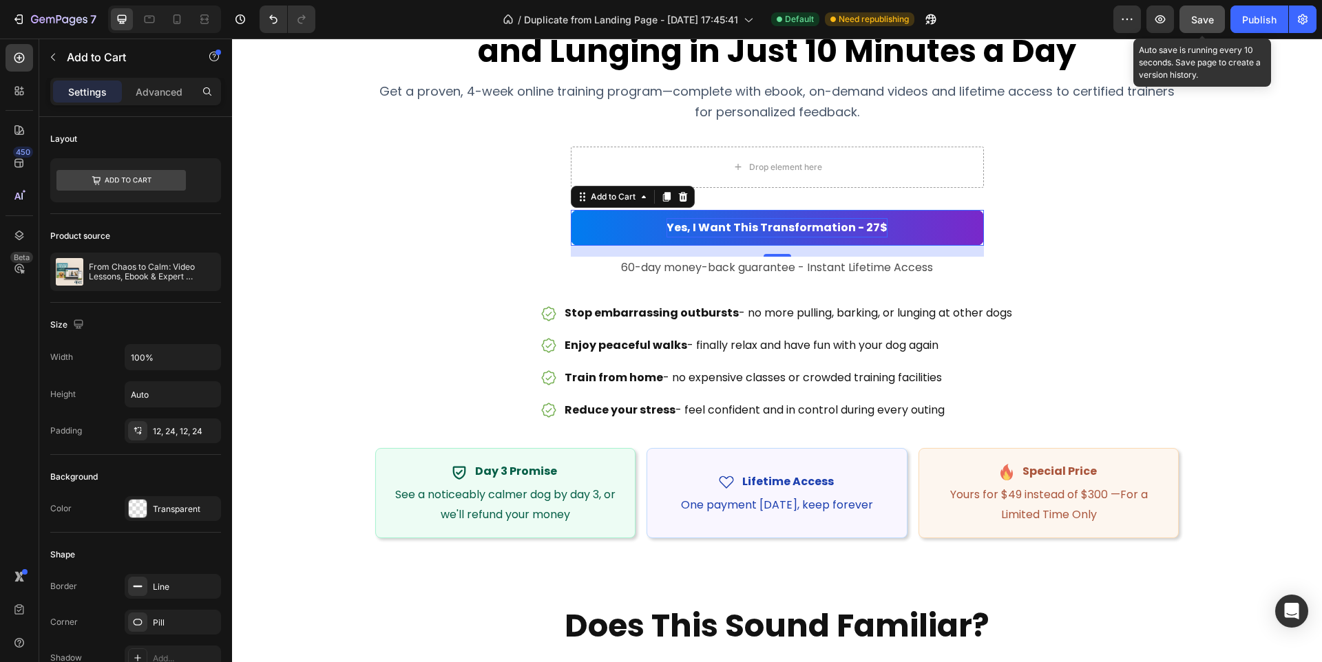
click at [1213, 25] on div "Save" at bounding box center [1202, 19] width 23 height 14
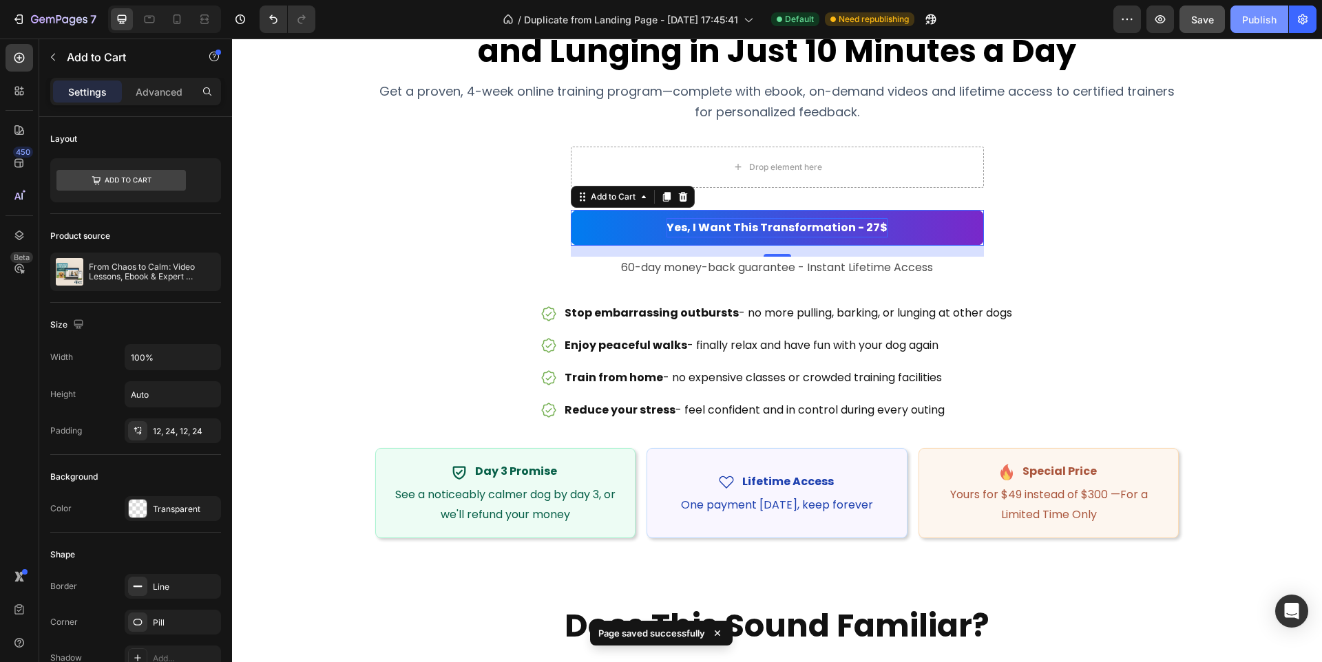
click at [1269, 21] on div "Publish" at bounding box center [1259, 19] width 34 height 14
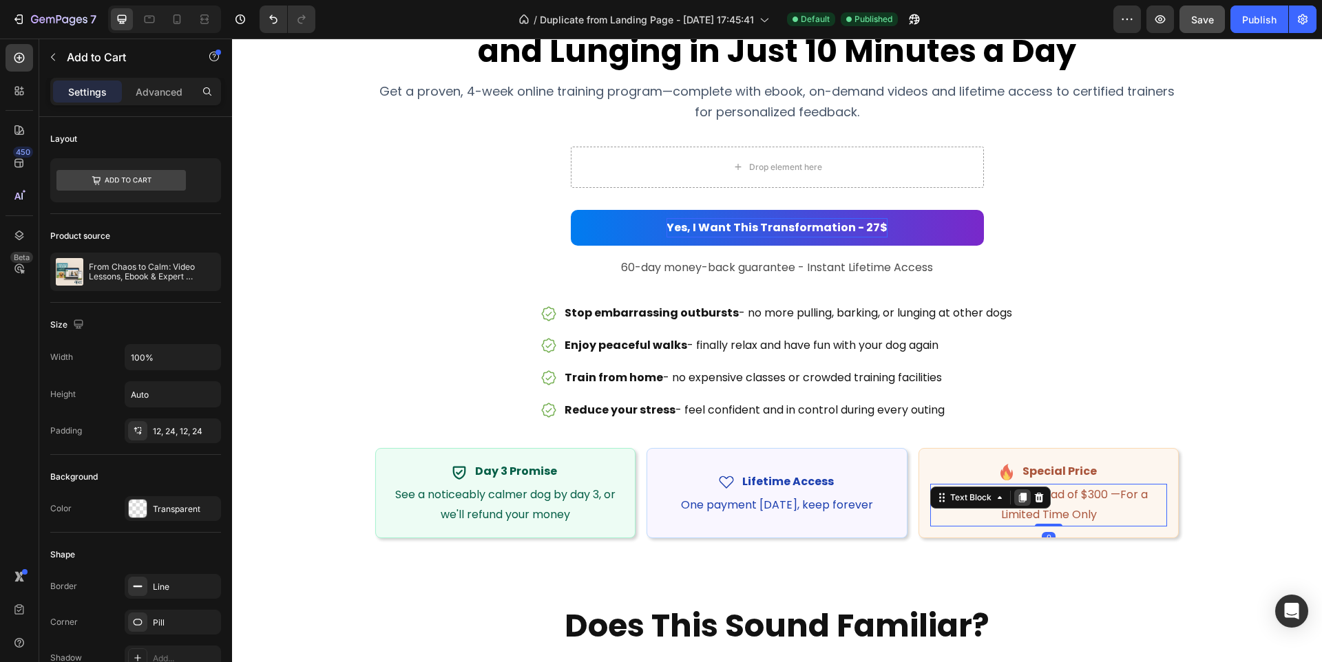
click at [1015, 496] on div "Yours for $49 instead of $300 —For a Limited Time Only Text Block 0" at bounding box center [1049, 505] width 238 height 43
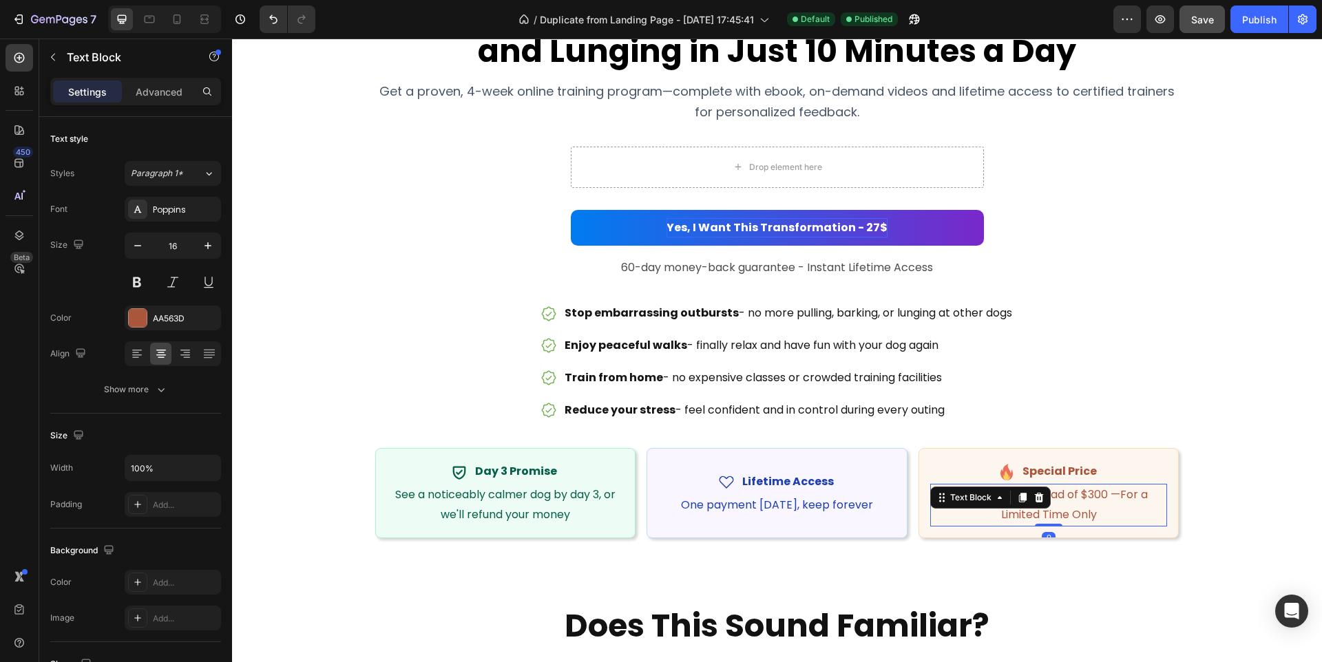
click at [1094, 509] on p "Yours for $49 instead of $300 —For a Limited Time Only" at bounding box center [1049, 505] width 235 height 40
click at [1055, 512] on p "Yours for $49 instead of $300 —For a Limited Time Only" at bounding box center [1049, 505] width 235 height 40
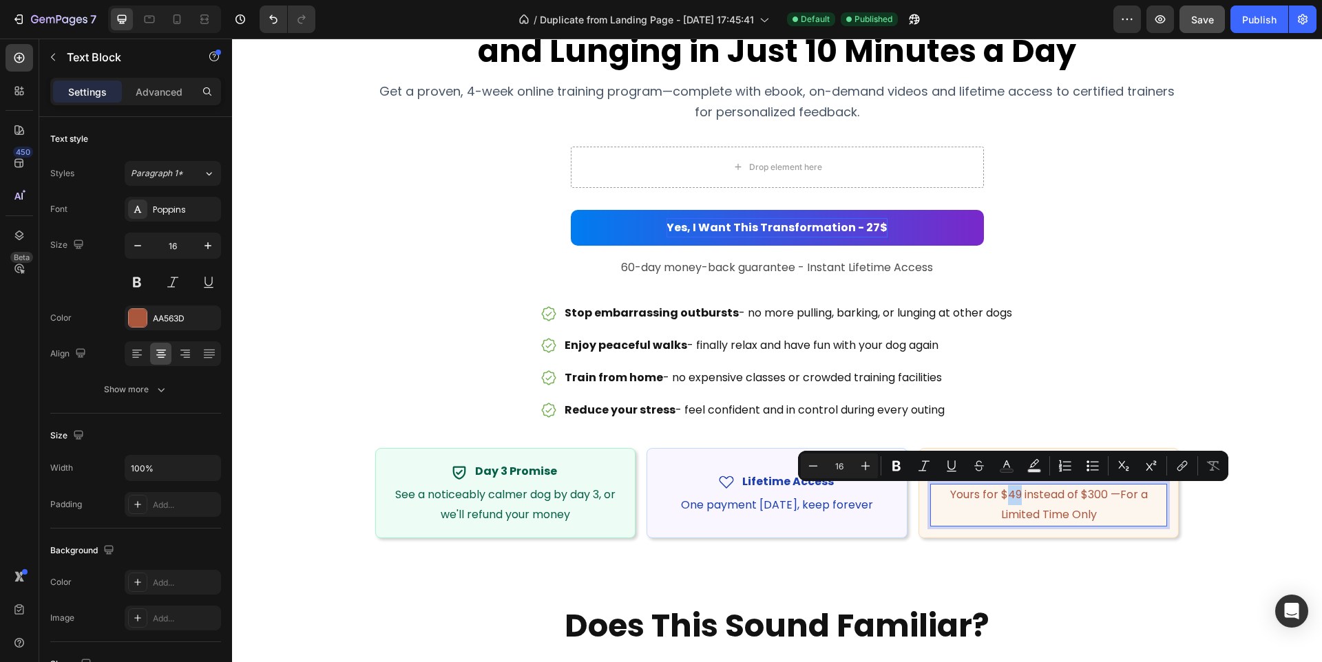
drag, startPoint x: 1019, startPoint y: 494, endPoint x: 1009, endPoint y: 494, distance: 10.3
click at [1009, 494] on p "Yours for $49 instead of $300 —For a Limited Time Only" at bounding box center [1049, 505] width 235 height 40
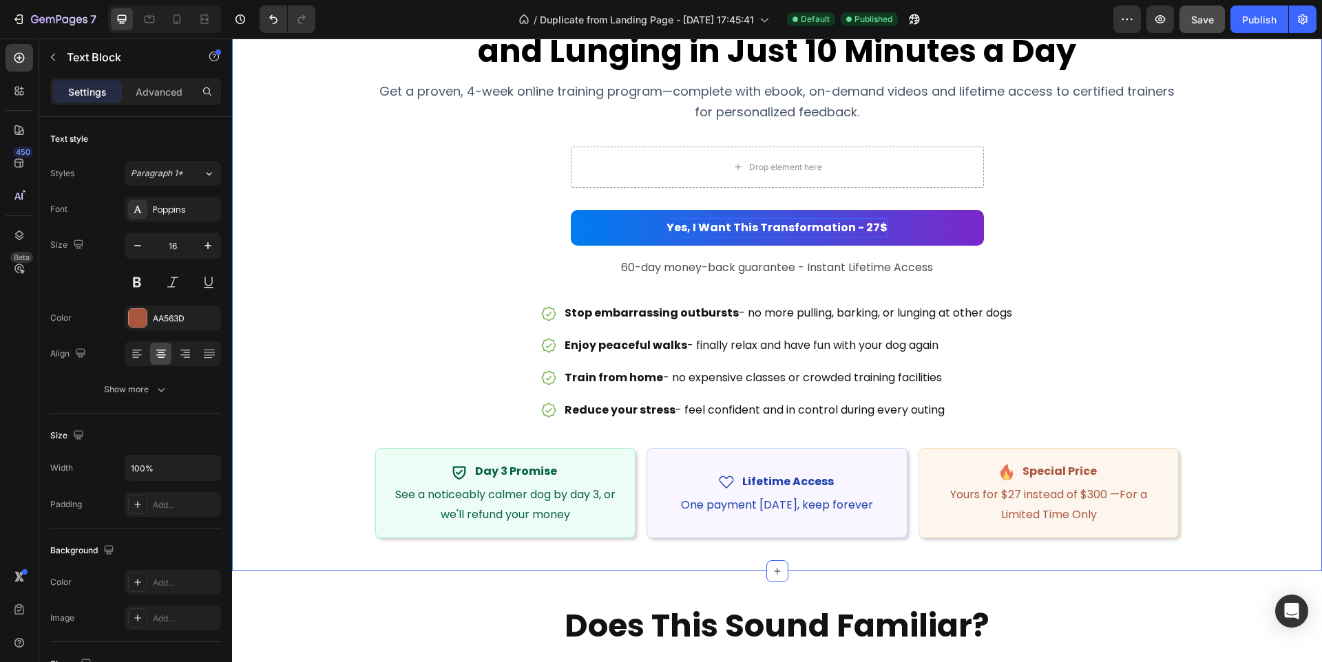
click at [1226, 488] on div "Stop Your Dog's Reactive Barking Heading and Lunging in Just 10 Minutes a Day H…" at bounding box center [777, 262] width 1090 height 574
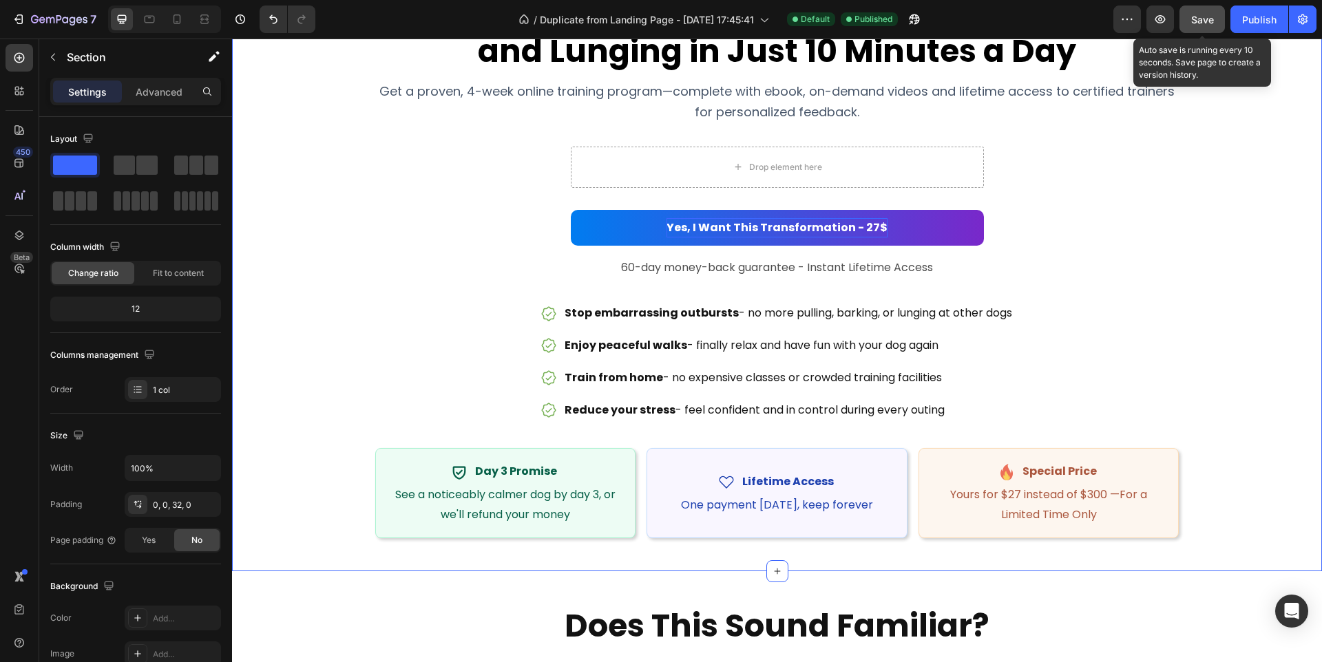
click at [1211, 21] on span "Save" at bounding box center [1202, 20] width 23 height 12
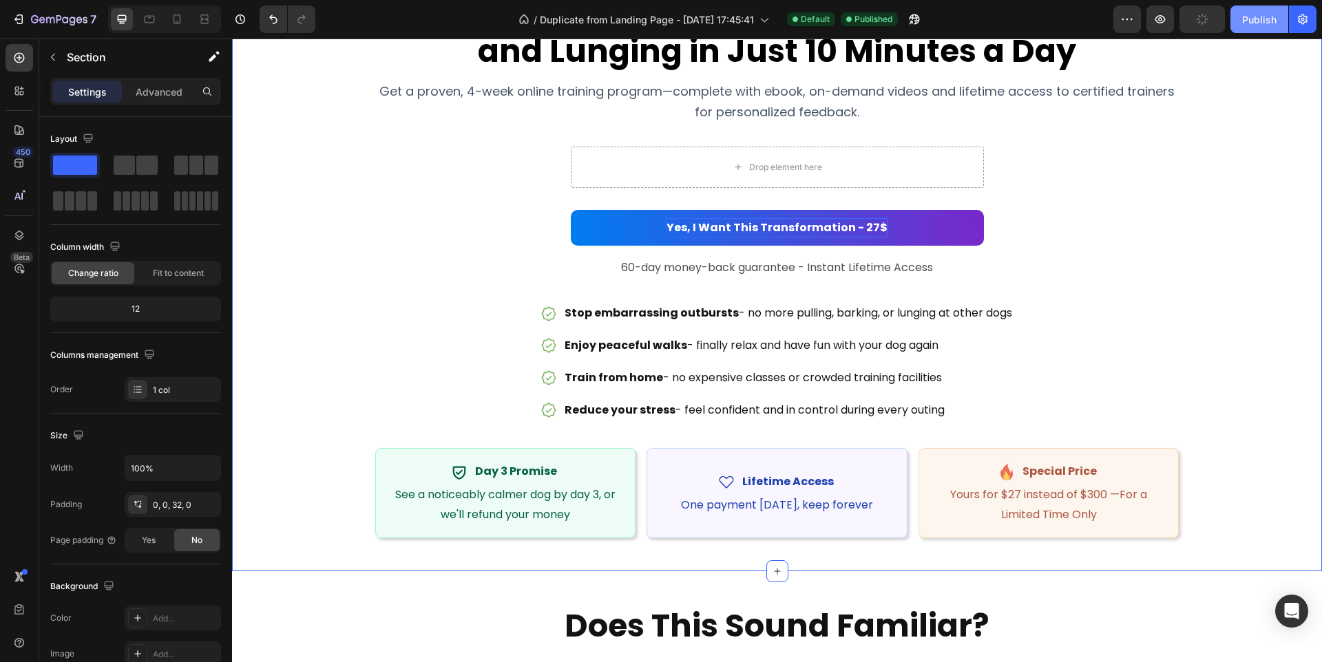
click at [1252, 21] on div "Publish" at bounding box center [1259, 19] width 34 height 14
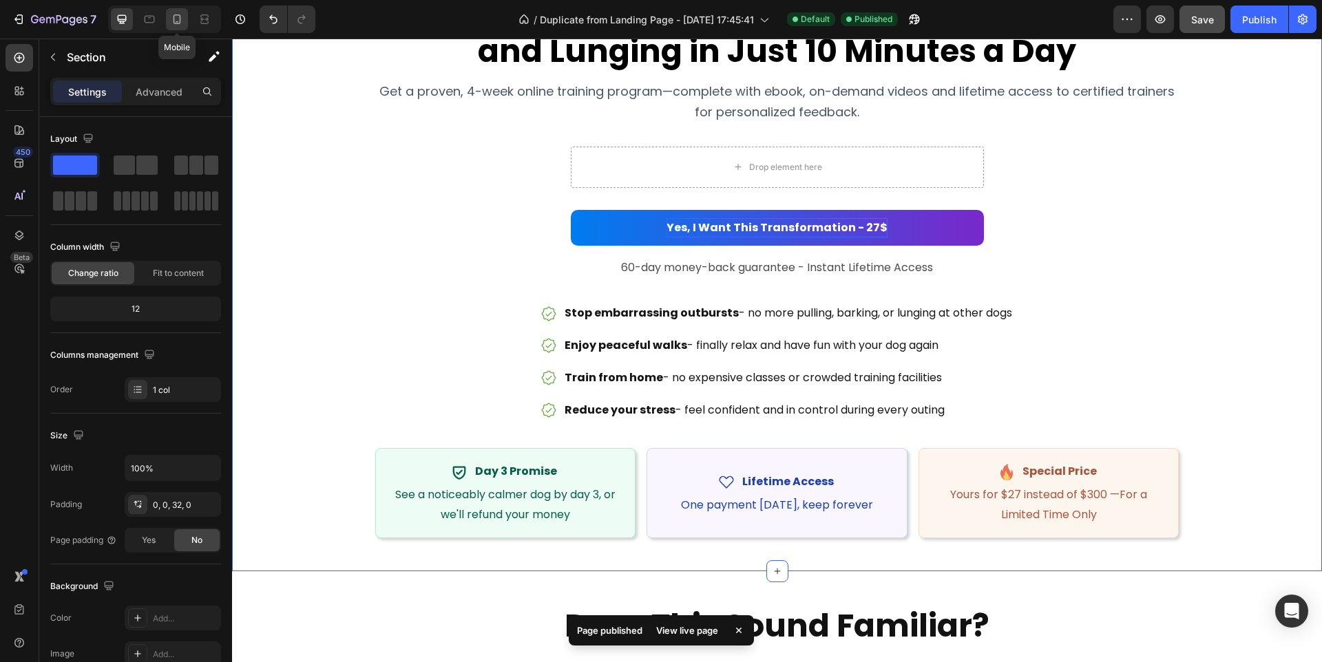
click at [176, 22] on icon at bounding box center [177, 19] width 14 height 14
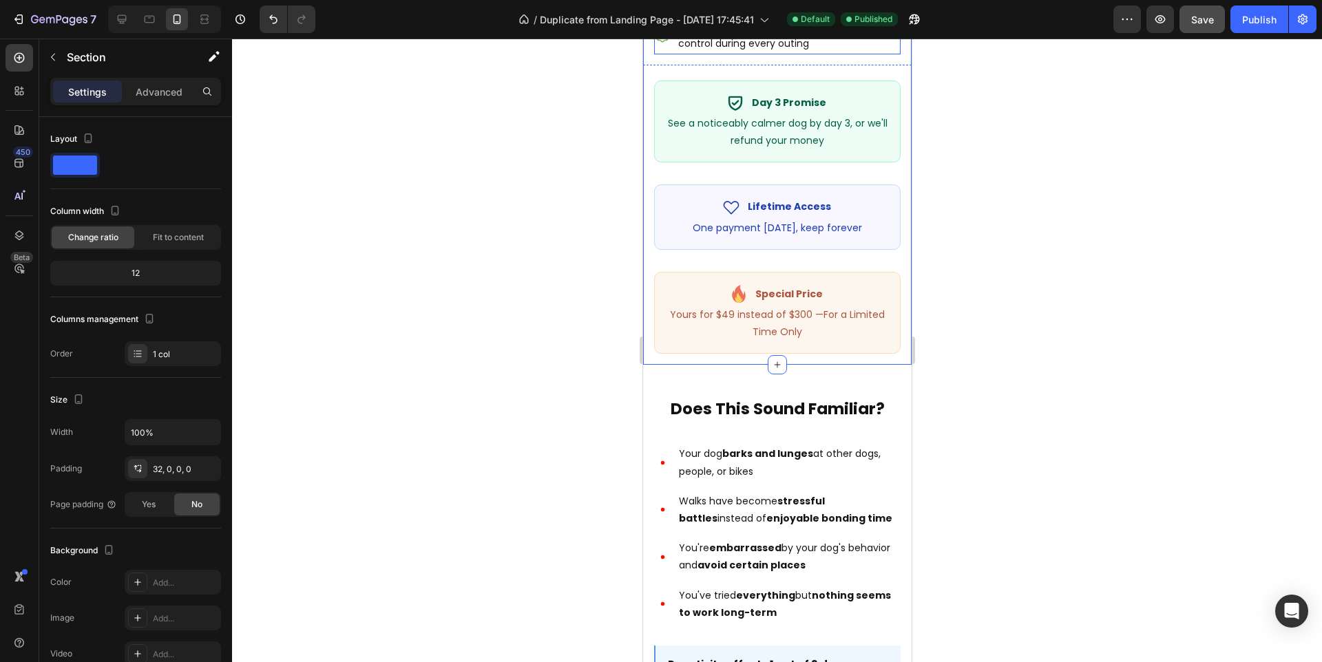
scroll to position [846, 0]
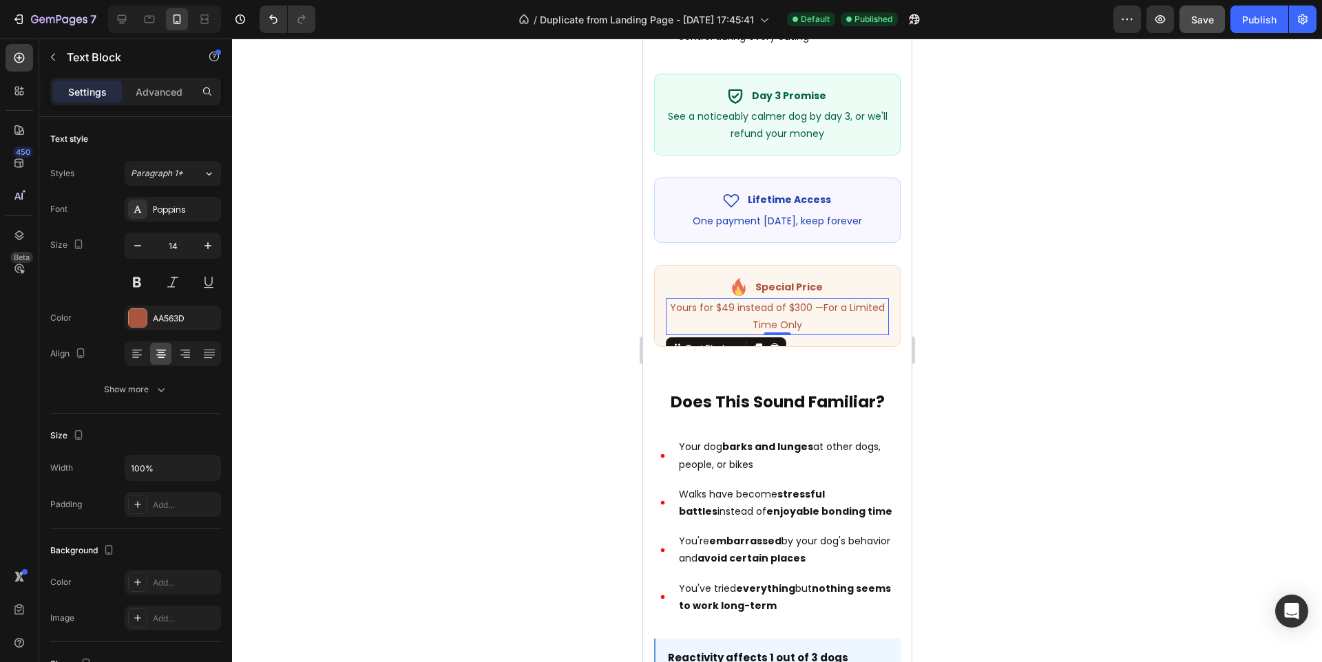
click at [731, 299] on p "Yours for $49 instead of $300 —For a Limited Time Only" at bounding box center [776, 316] width 220 height 34
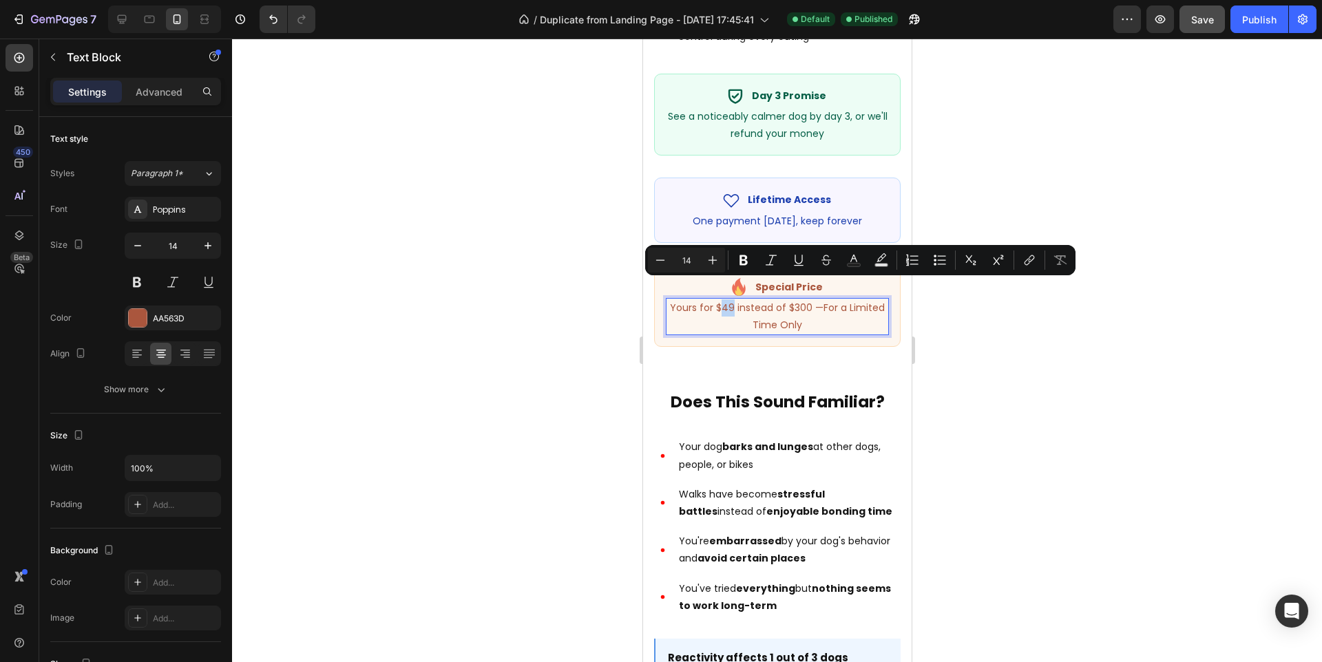
drag, startPoint x: 731, startPoint y: 287, endPoint x: 722, endPoint y: 288, distance: 9.7
click at [722, 299] on p "Yours for $49 instead of $300 —For a Limited Time Only" at bounding box center [776, 316] width 220 height 34
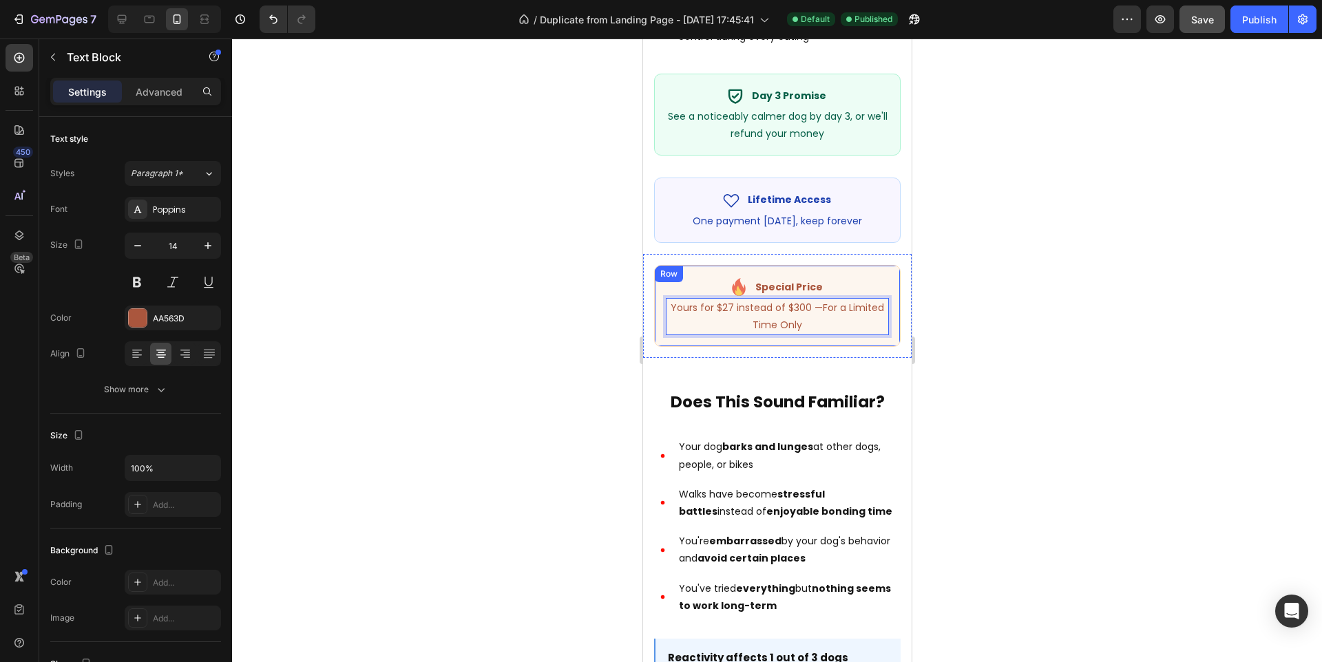
click at [961, 288] on div at bounding box center [777, 351] width 1090 height 624
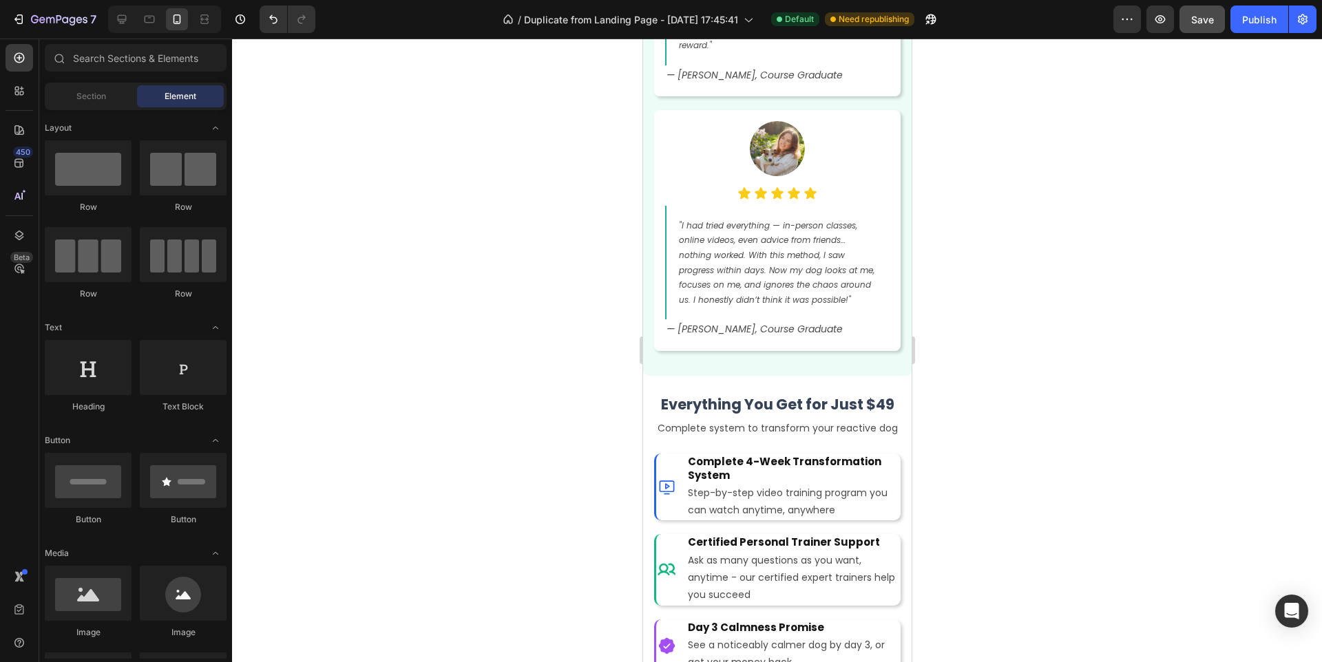
scroll to position [8516, 0]
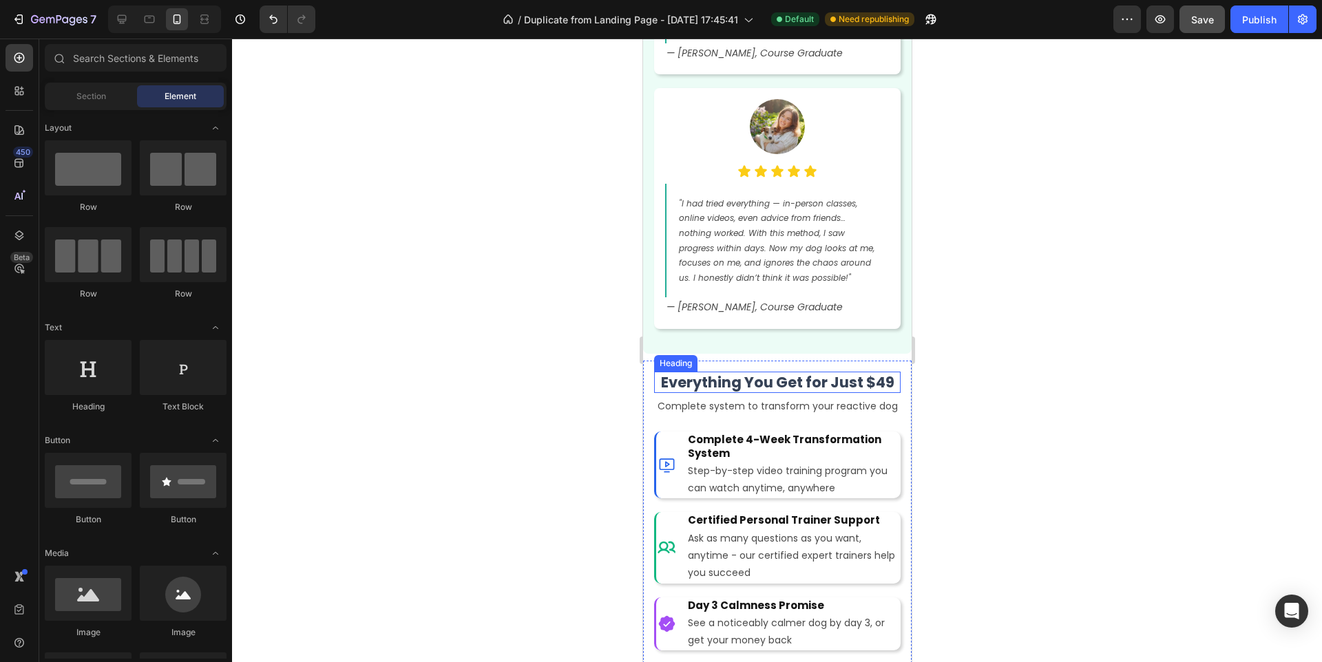
click at [876, 372] on strong "Everything You Get for Just $49" at bounding box center [776, 382] width 233 height 20
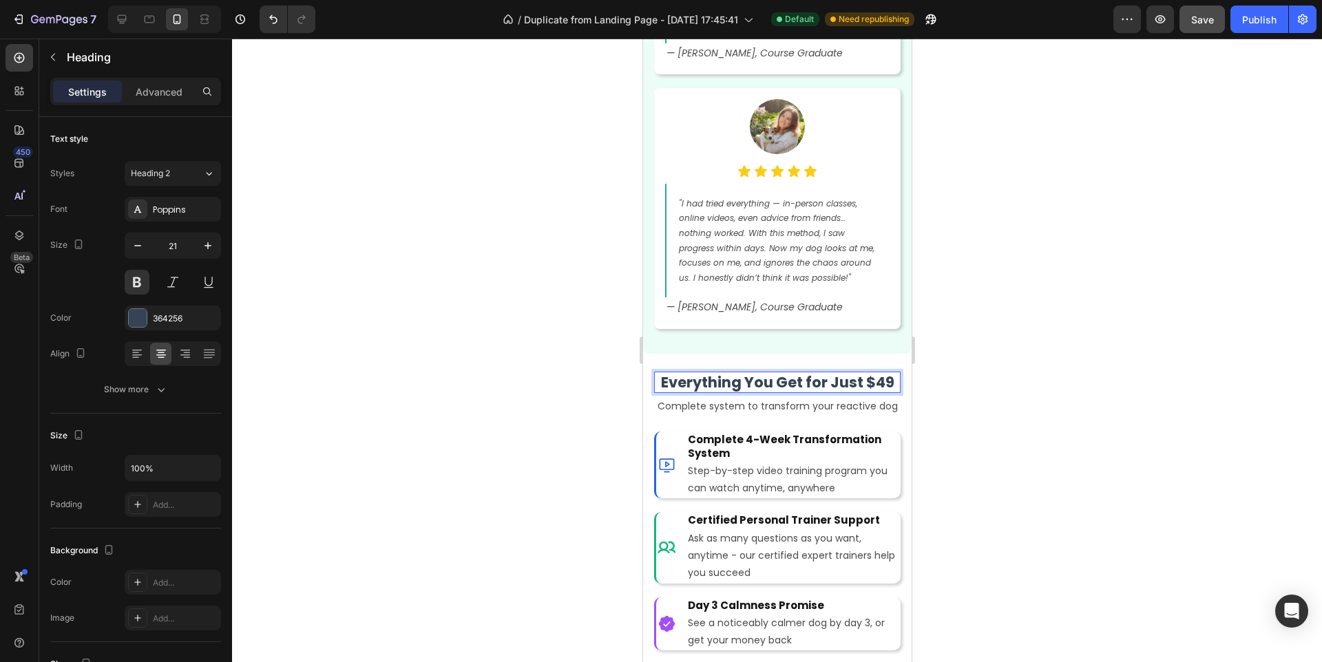
click at [891, 372] on strong "Everything You Get for Just $49" at bounding box center [776, 382] width 233 height 20
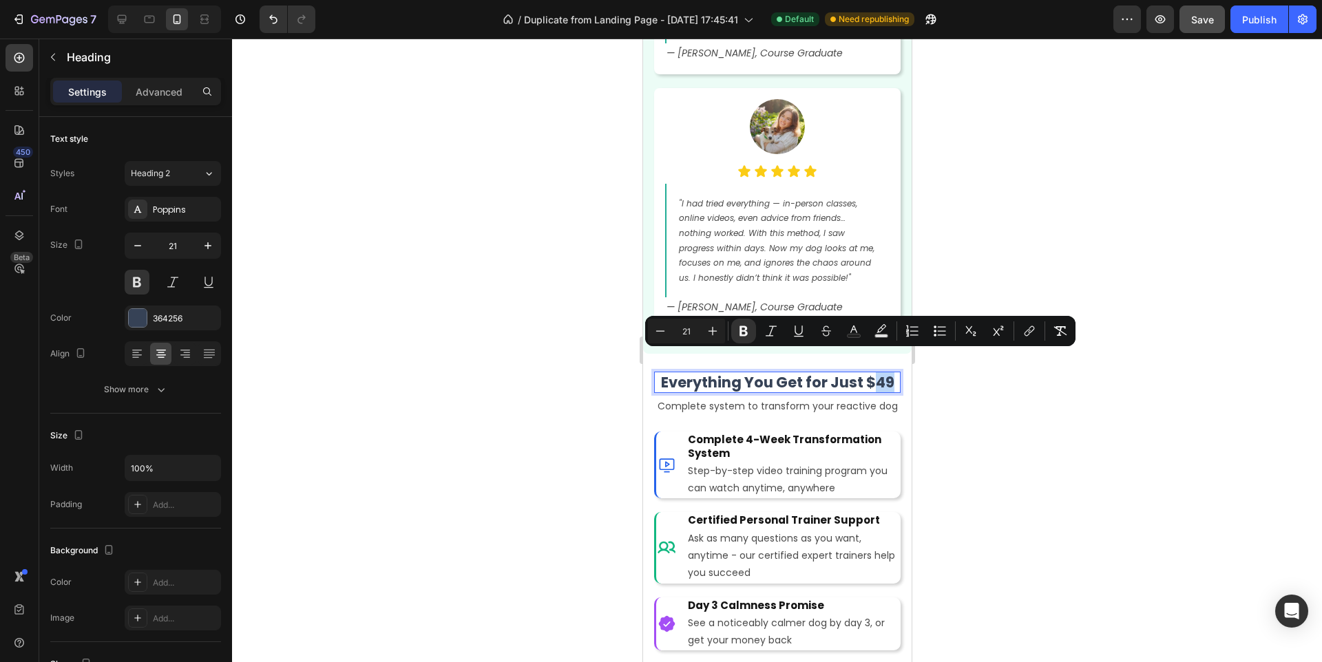
drag, startPoint x: 891, startPoint y: 363, endPoint x: 876, endPoint y: 363, distance: 15.1
click at [876, 372] on strong "Everything You Get for Just $49" at bounding box center [776, 382] width 233 height 20
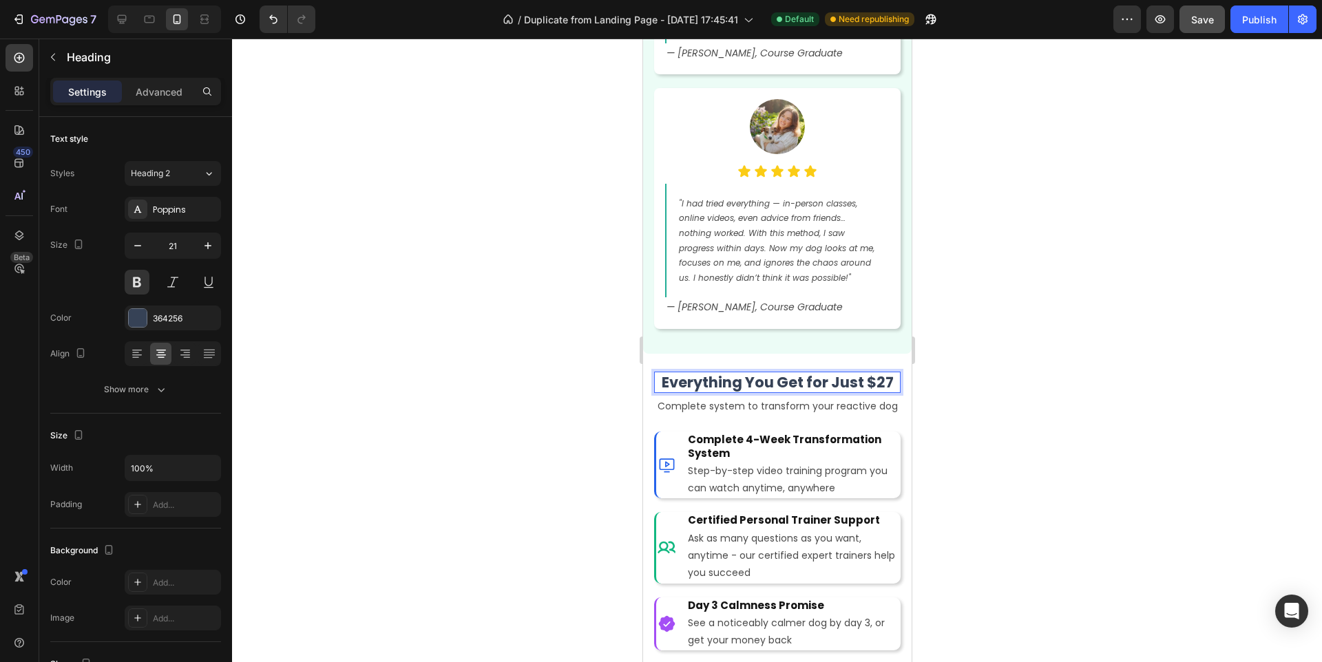
click at [935, 367] on div at bounding box center [777, 351] width 1090 height 624
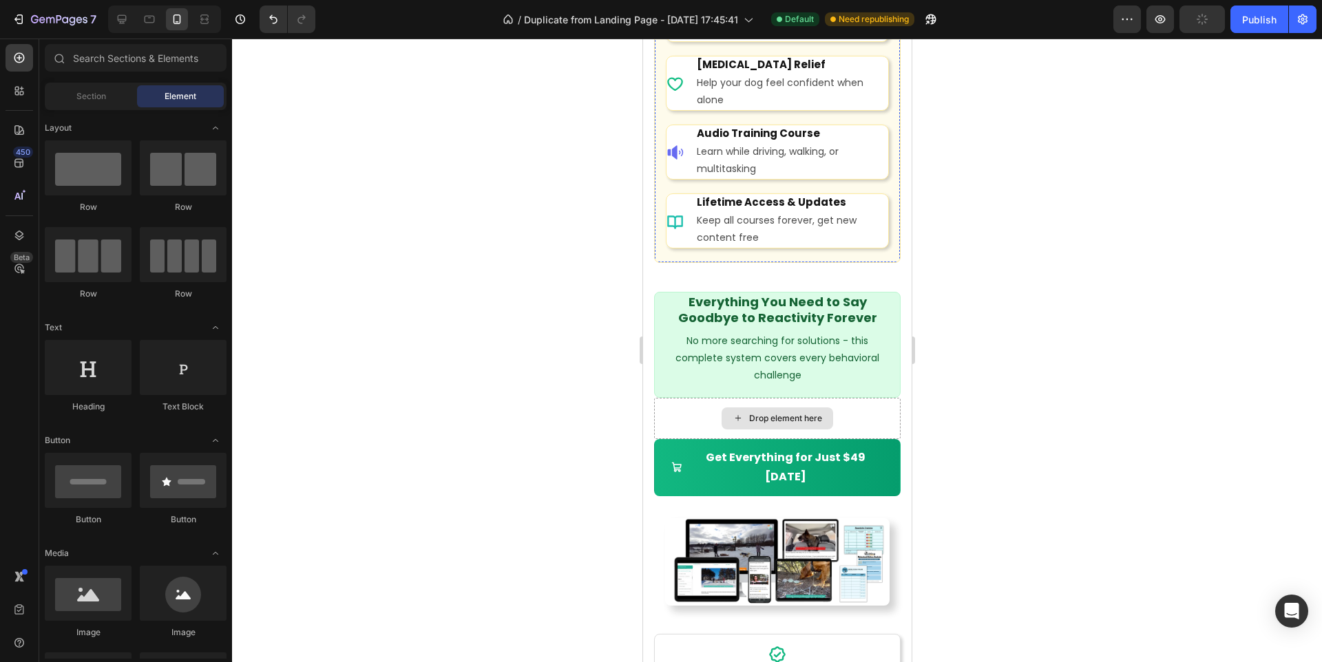
scroll to position [9539, 0]
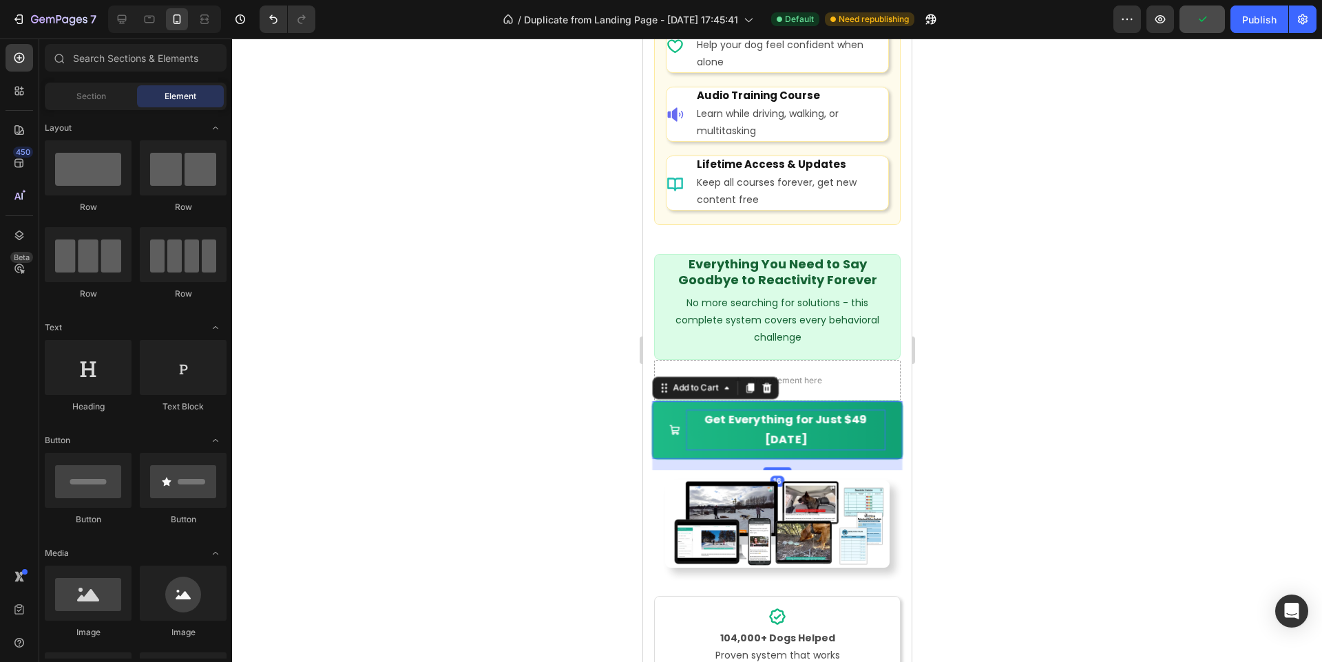
click at [837, 419] on div "Get Everything for Just $49 [DATE]" at bounding box center [785, 430] width 200 height 41
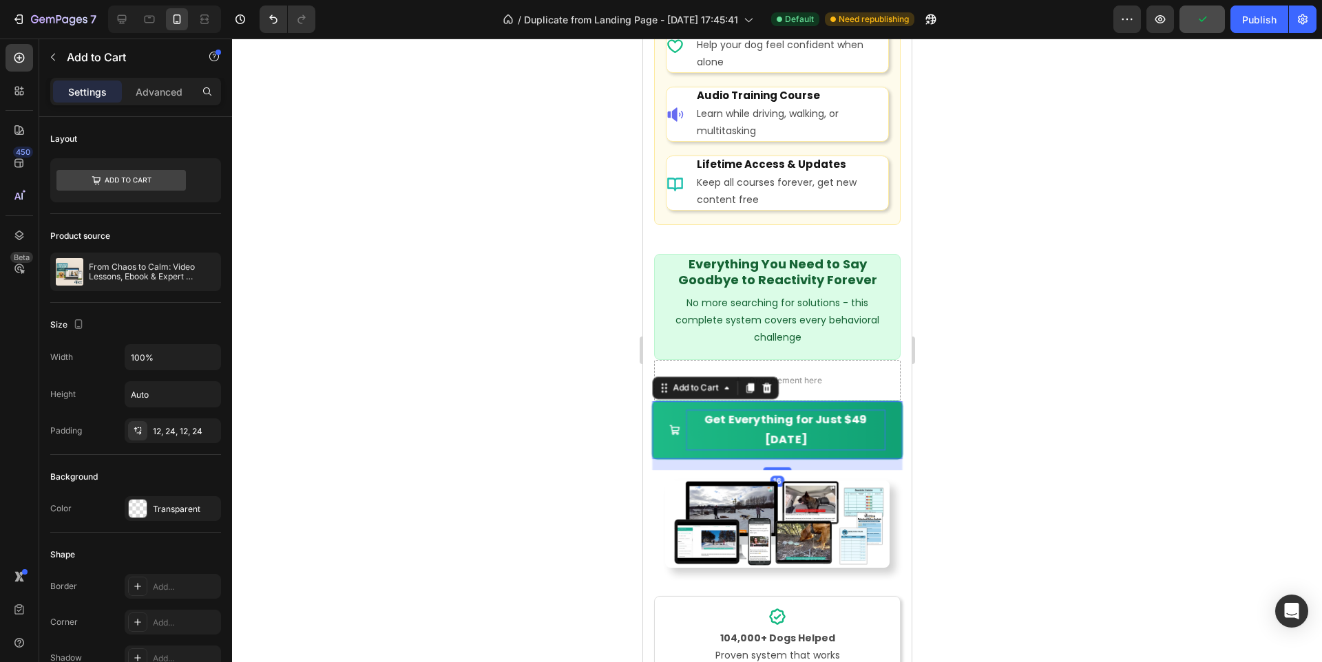
scroll to position [9540, 0]
drag, startPoint x: 843, startPoint y: 419, endPoint x: 832, endPoint y: 419, distance: 11.0
click at [832, 419] on p "Get Everything for Just $49 [DATE]" at bounding box center [785, 429] width 200 height 41
click at [959, 405] on div at bounding box center [777, 351] width 1090 height 624
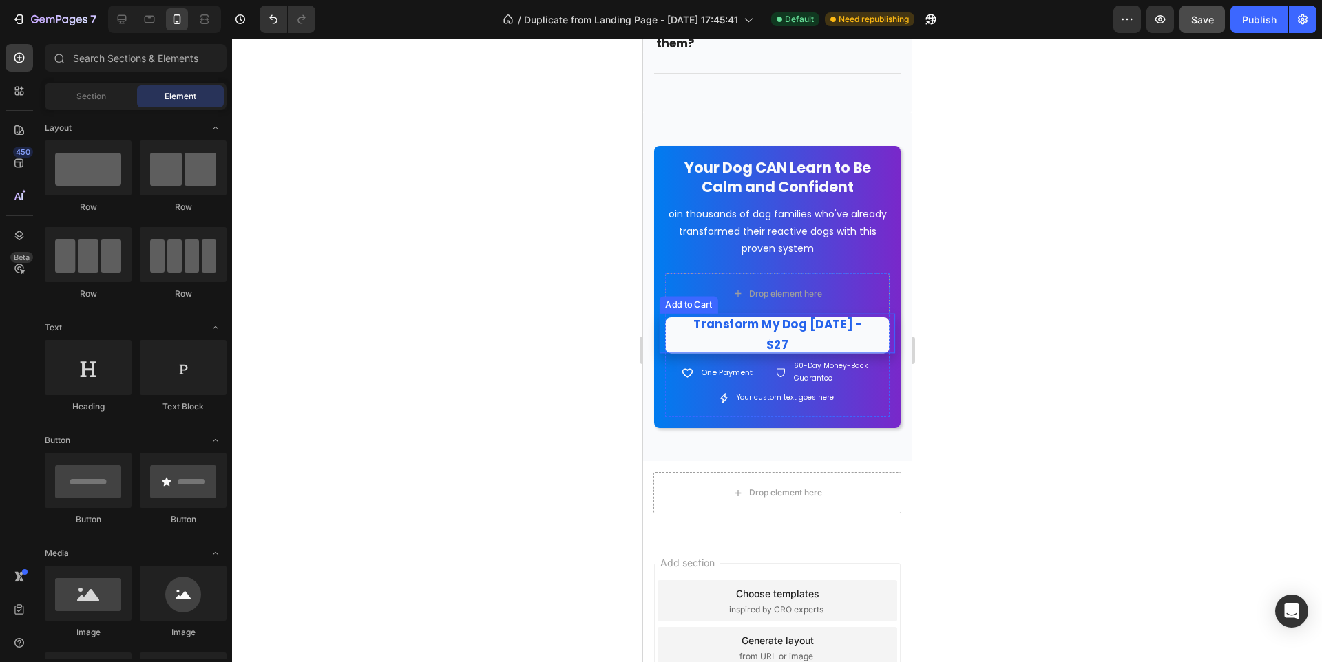
scroll to position [10993, 0]
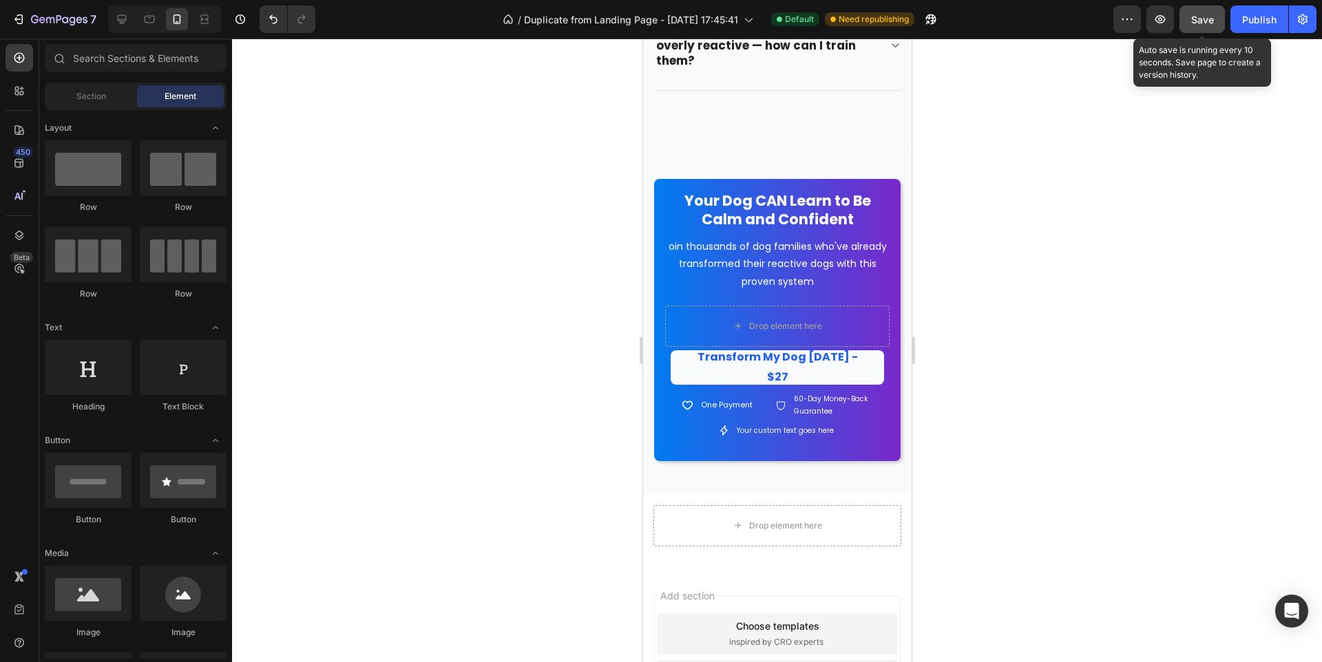
click at [1206, 14] on span "Save" at bounding box center [1202, 20] width 23 height 12
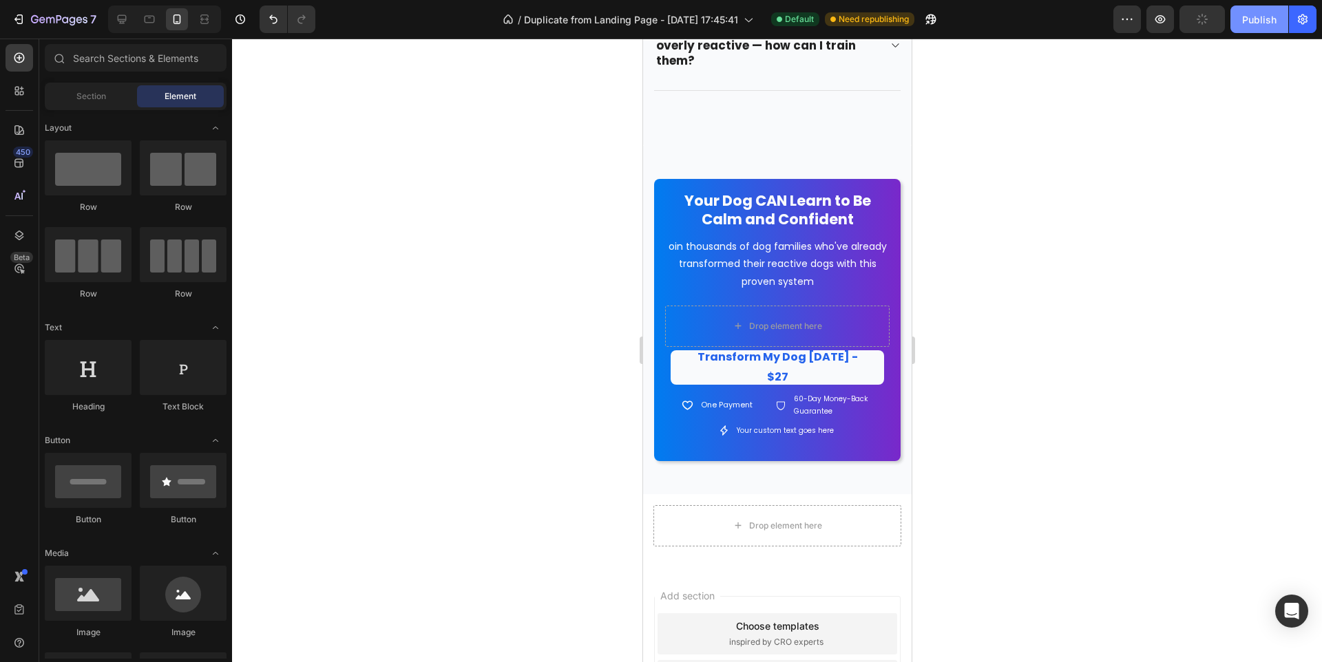
click at [1236, 17] on button "Publish" at bounding box center [1259, 20] width 58 height 28
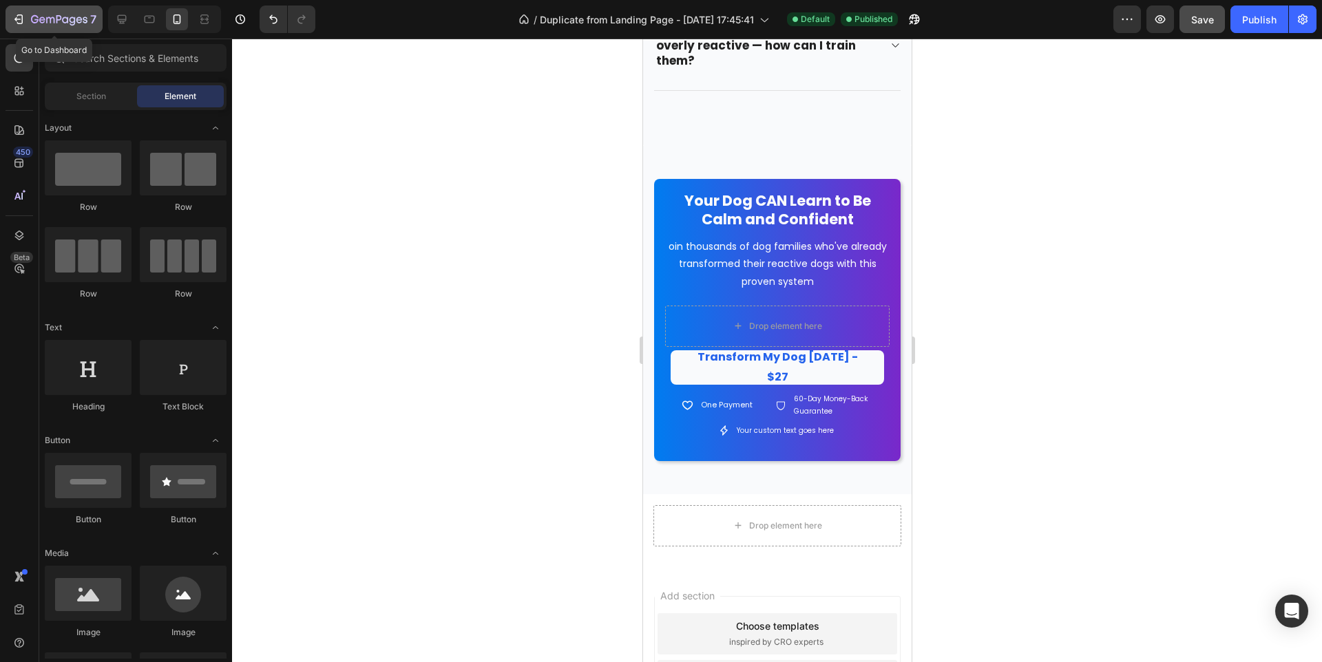
click at [17, 25] on icon "button" at bounding box center [19, 19] width 14 height 14
